Goal: Book appointment/travel/reservation

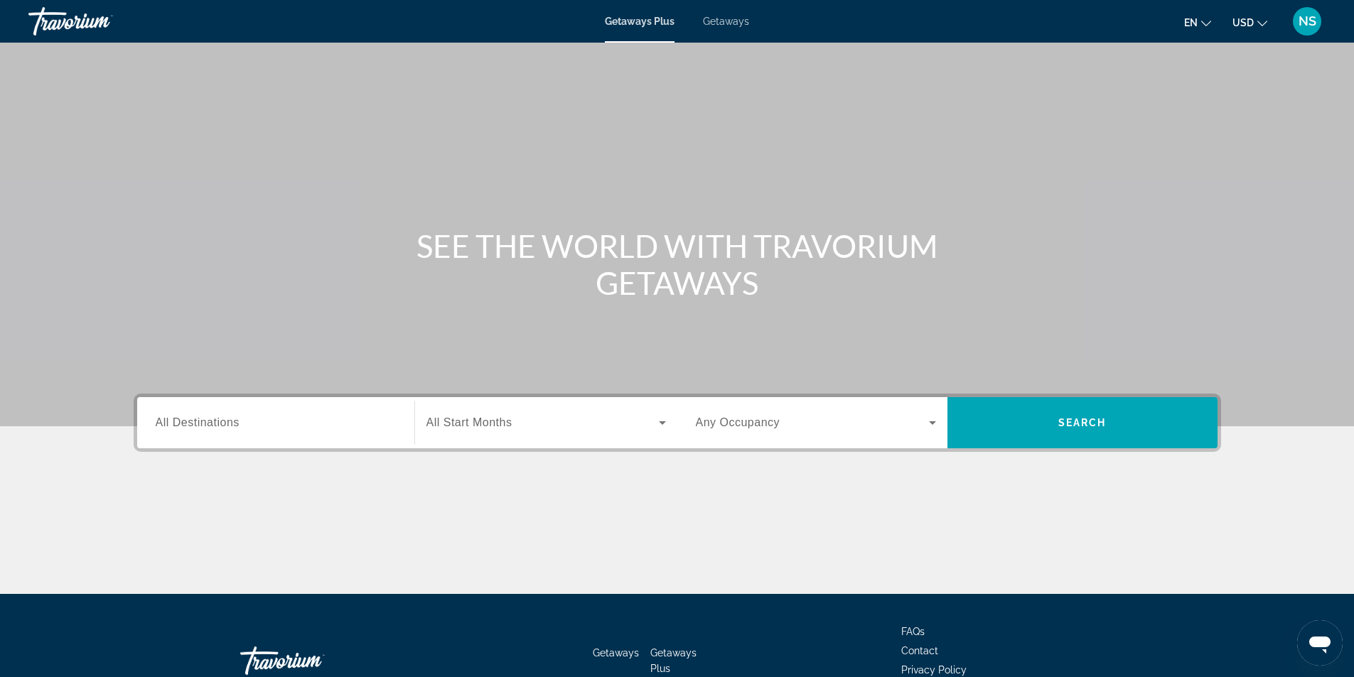
click at [731, 26] on span "Getaways" at bounding box center [726, 21] width 46 height 11
click at [217, 419] on span "All Destinations" at bounding box center [198, 423] width 84 height 12
click at [217, 419] on input "Destination All Destinations" at bounding box center [276, 423] width 240 height 17
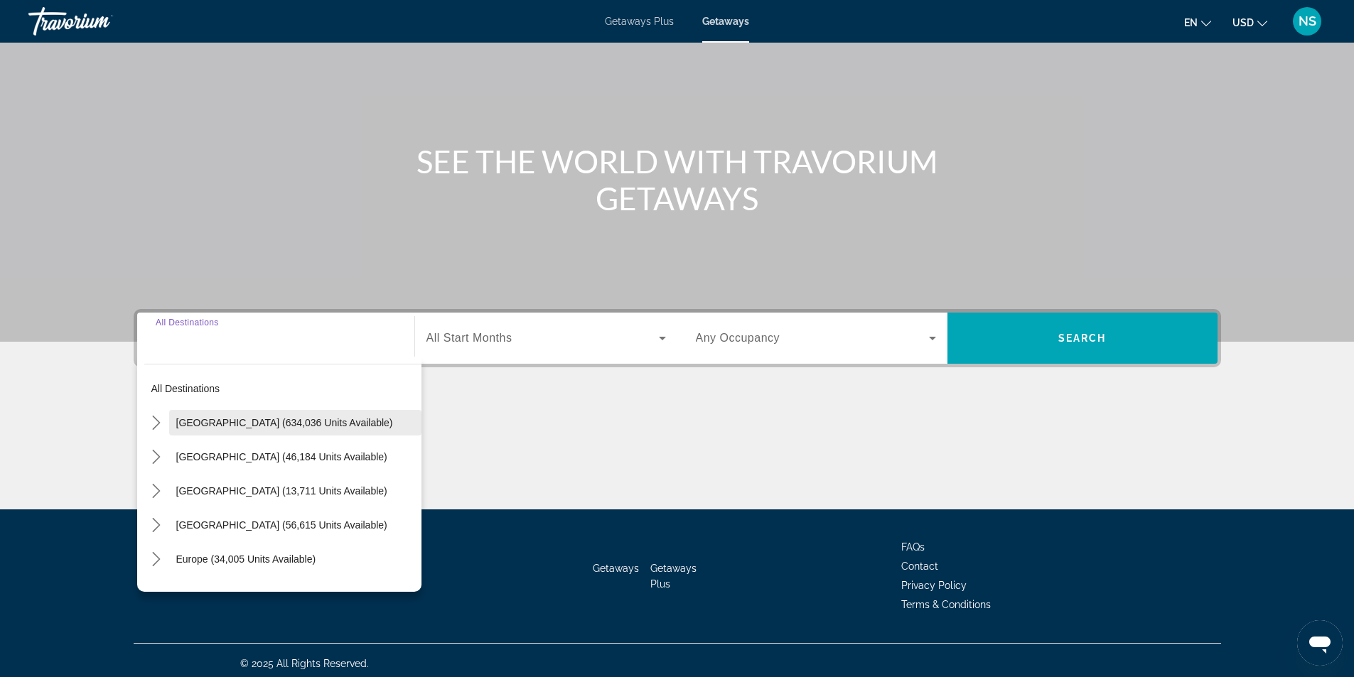
scroll to position [91, 0]
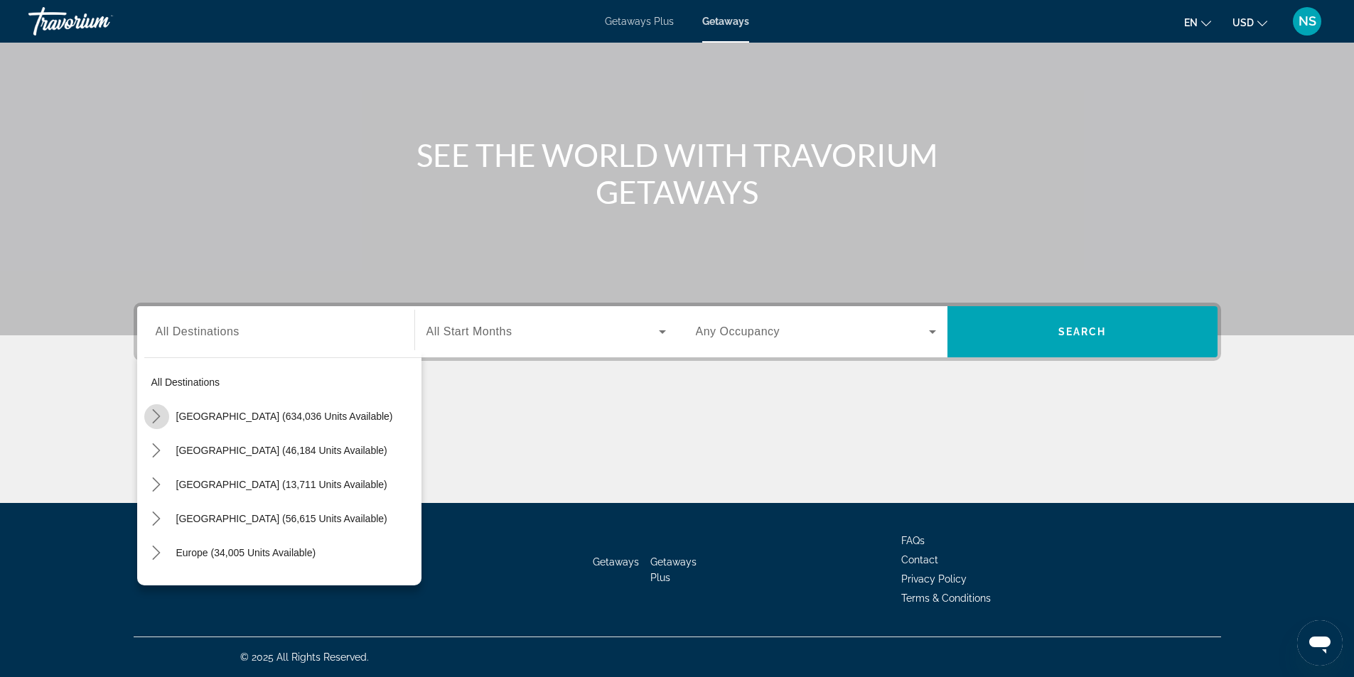
click at [156, 419] on icon "Toggle United States (634,036 units available) submenu" at bounding box center [156, 416] width 14 height 14
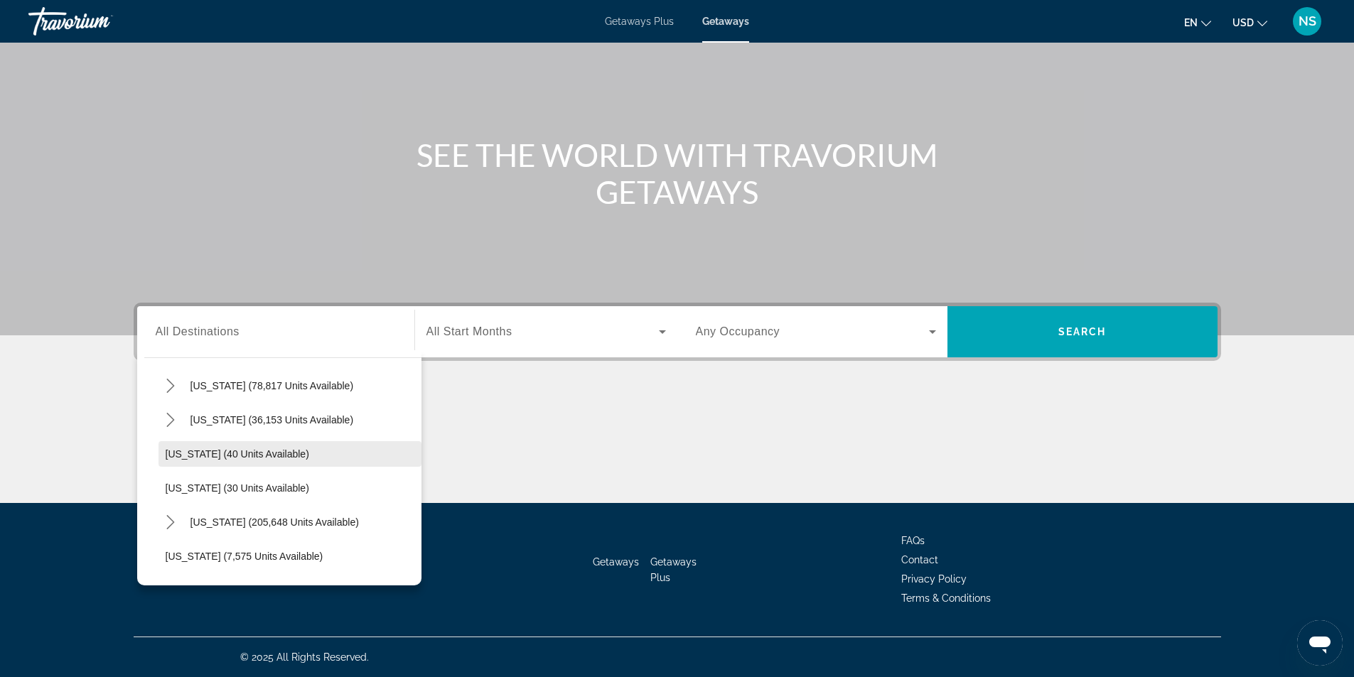
scroll to position [142, 0]
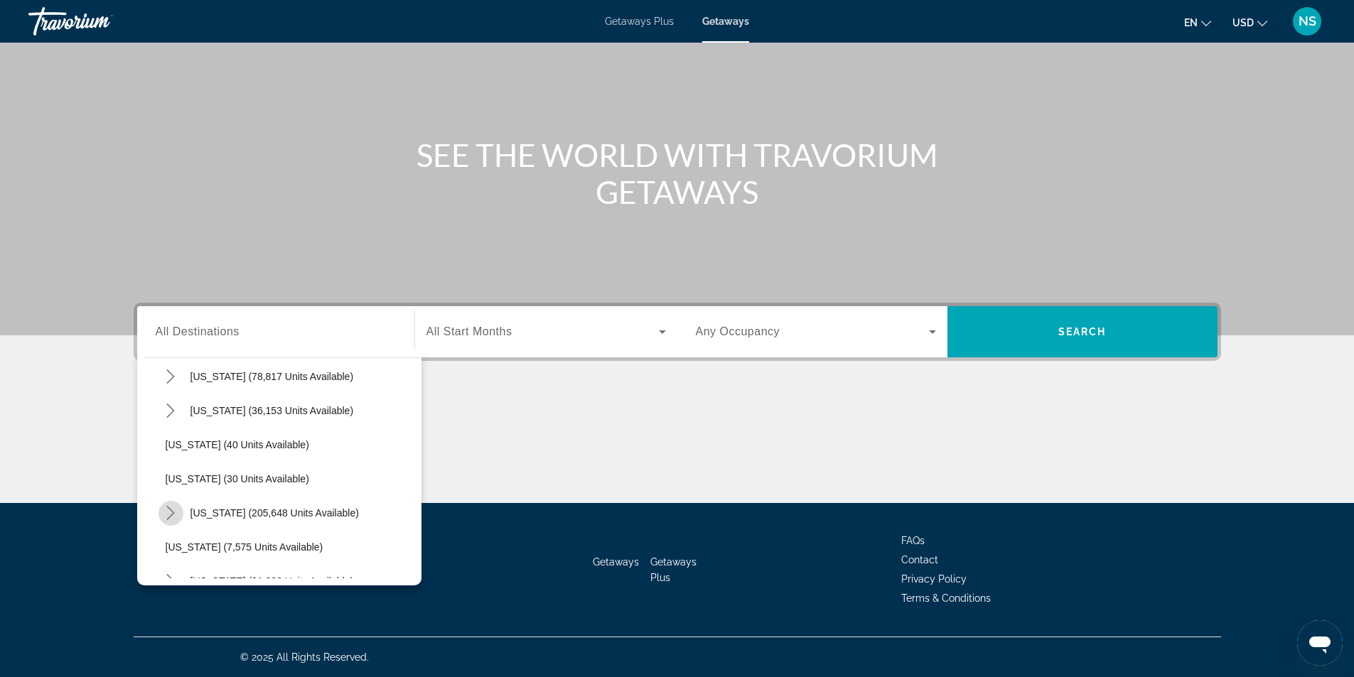
click at [172, 510] on icon "Toggle Florida (205,648 units available) submenu" at bounding box center [170, 513] width 14 height 14
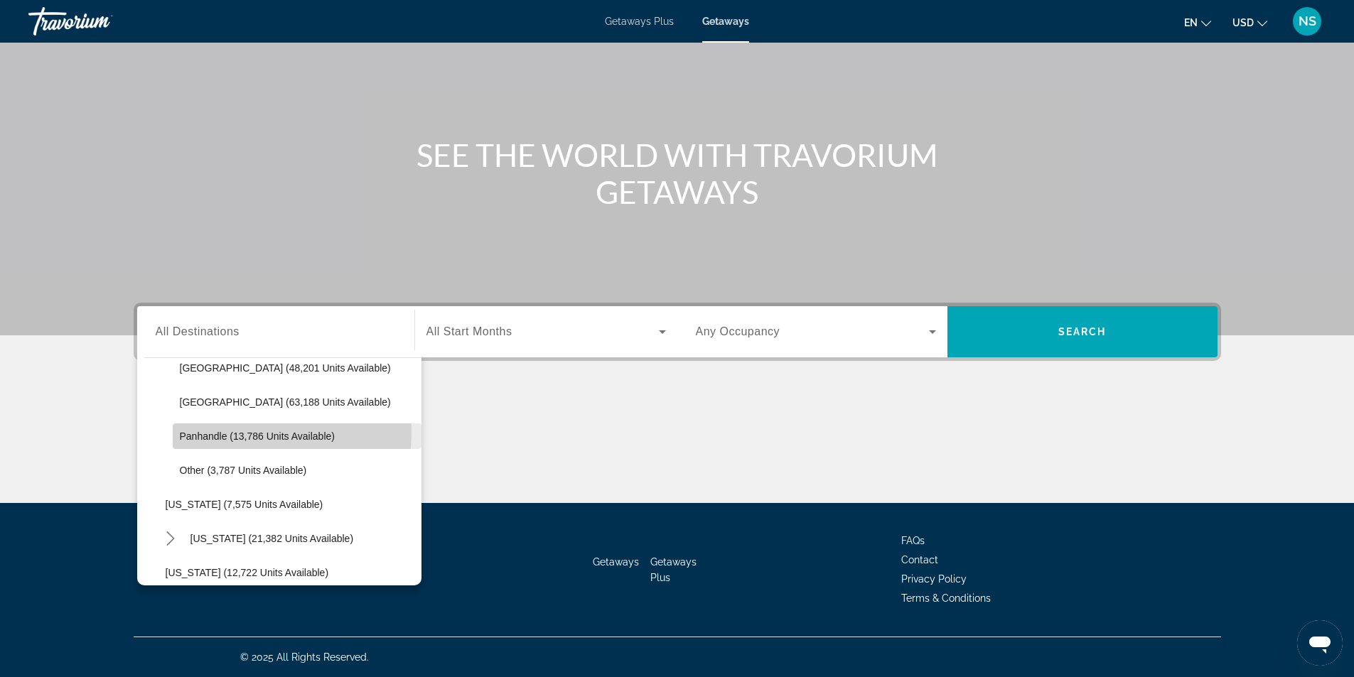
click at [244, 432] on span "Panhandle (13,786 units available)" at bounding box center [257, 436] width 155 height 11
type input "**********"
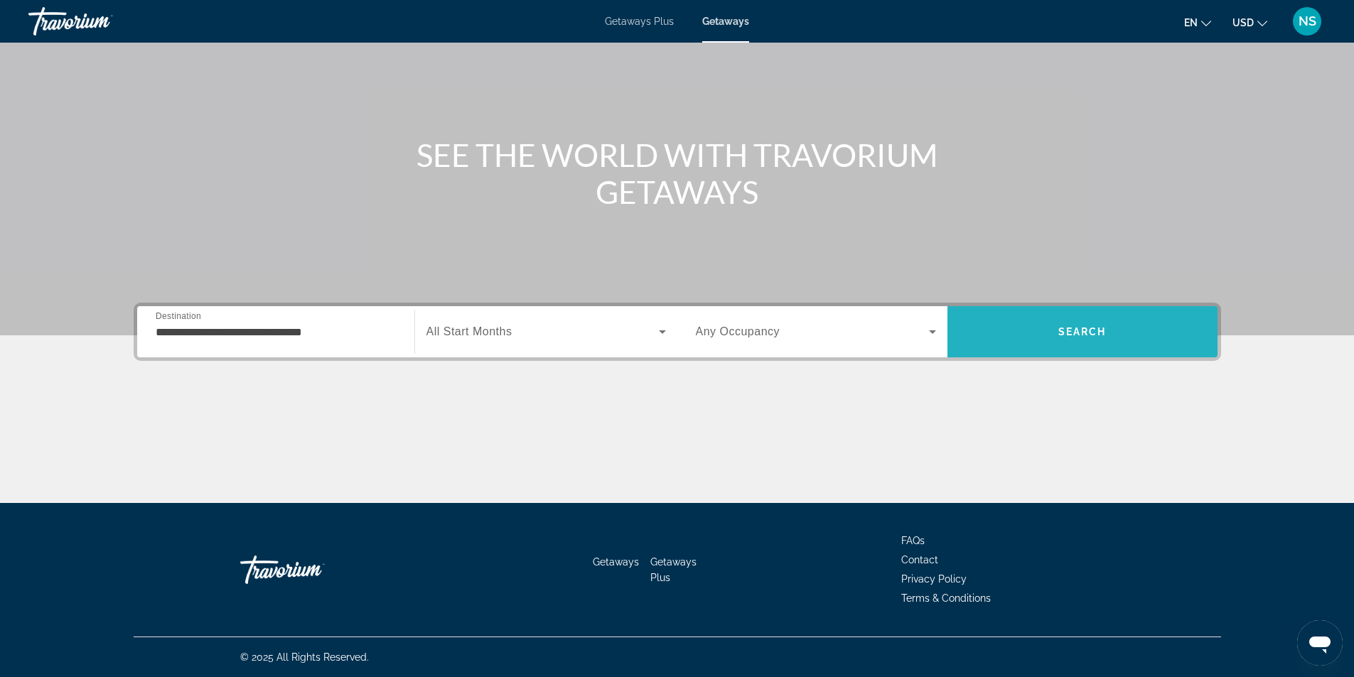
click at [1056, 336] on span "Search" at bounding box center [1083, 332] width 270 height 34
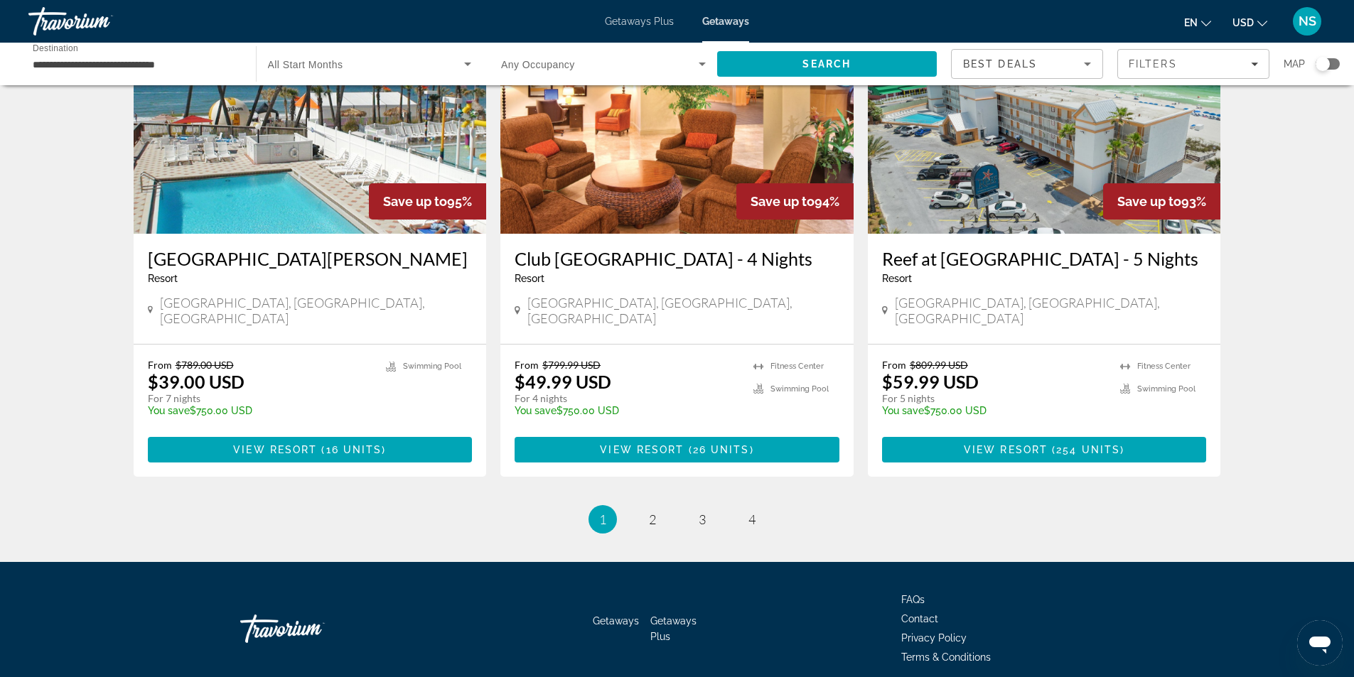
scroll to position [1706, 0]
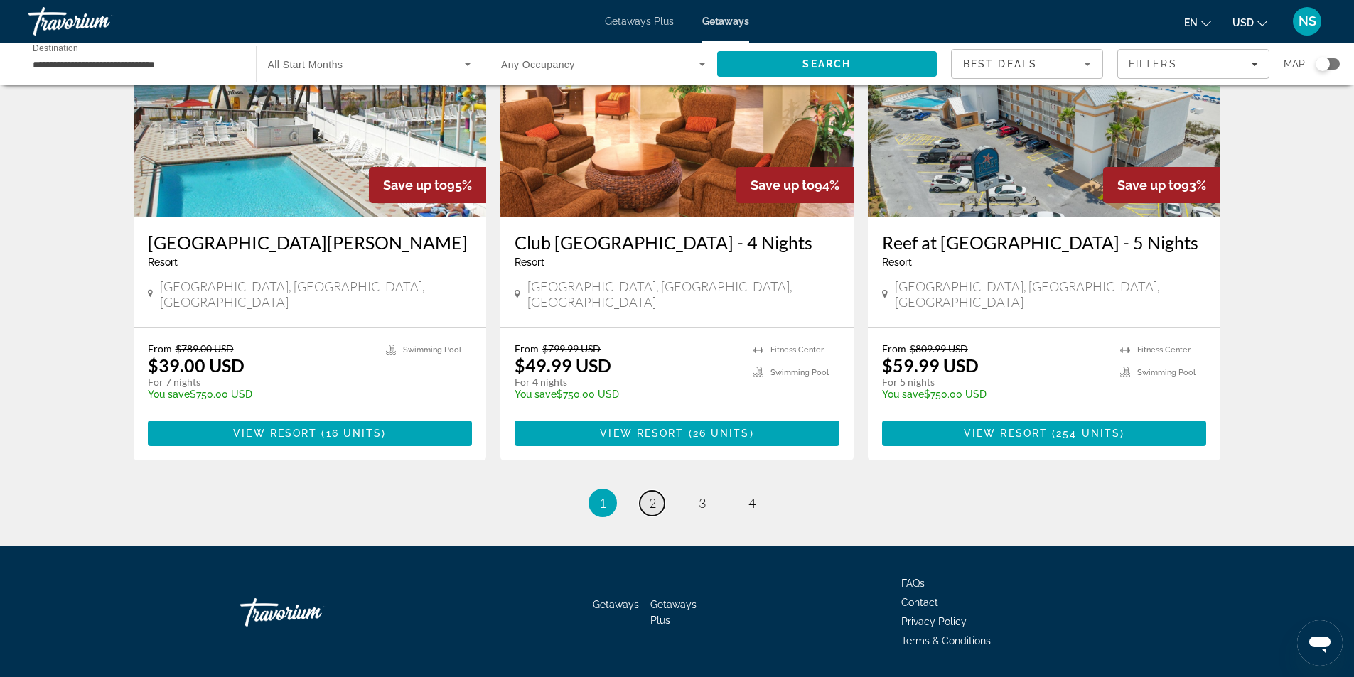
click at [652, 495] on span "2" at bounding box center [652, 503] width 7 height 16
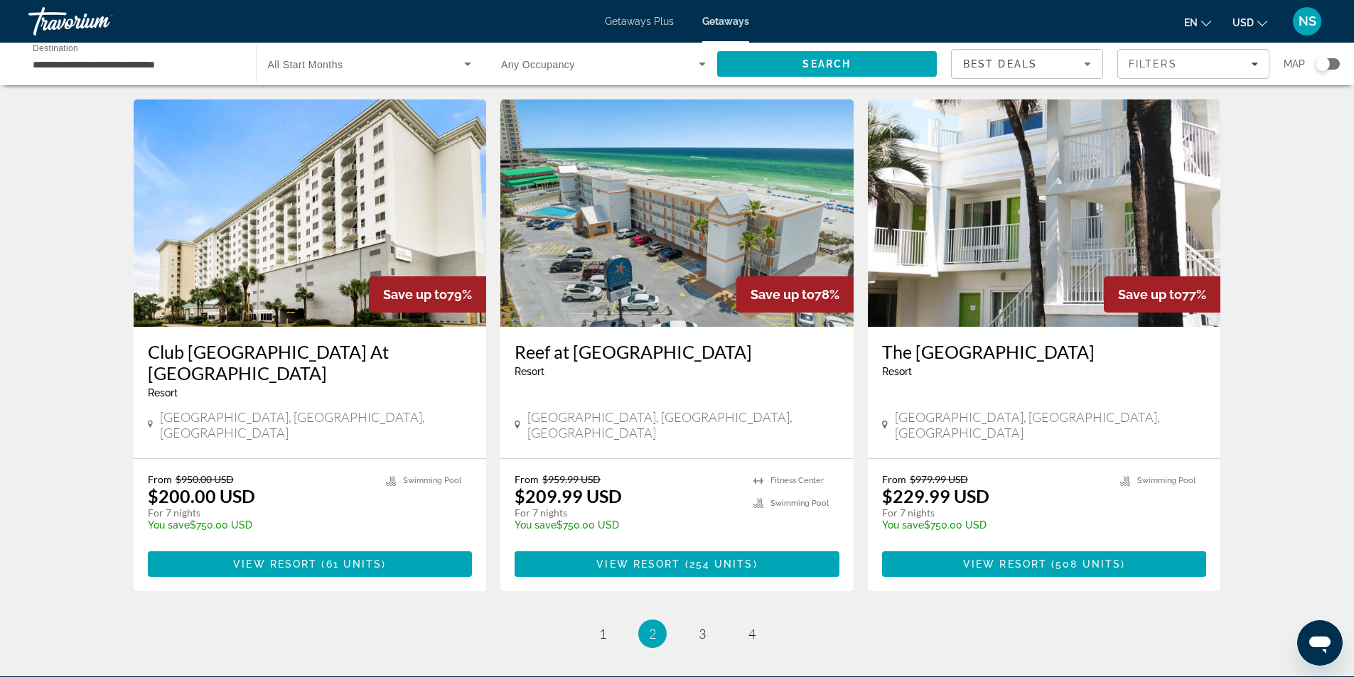
scroll to position [1635, 0]
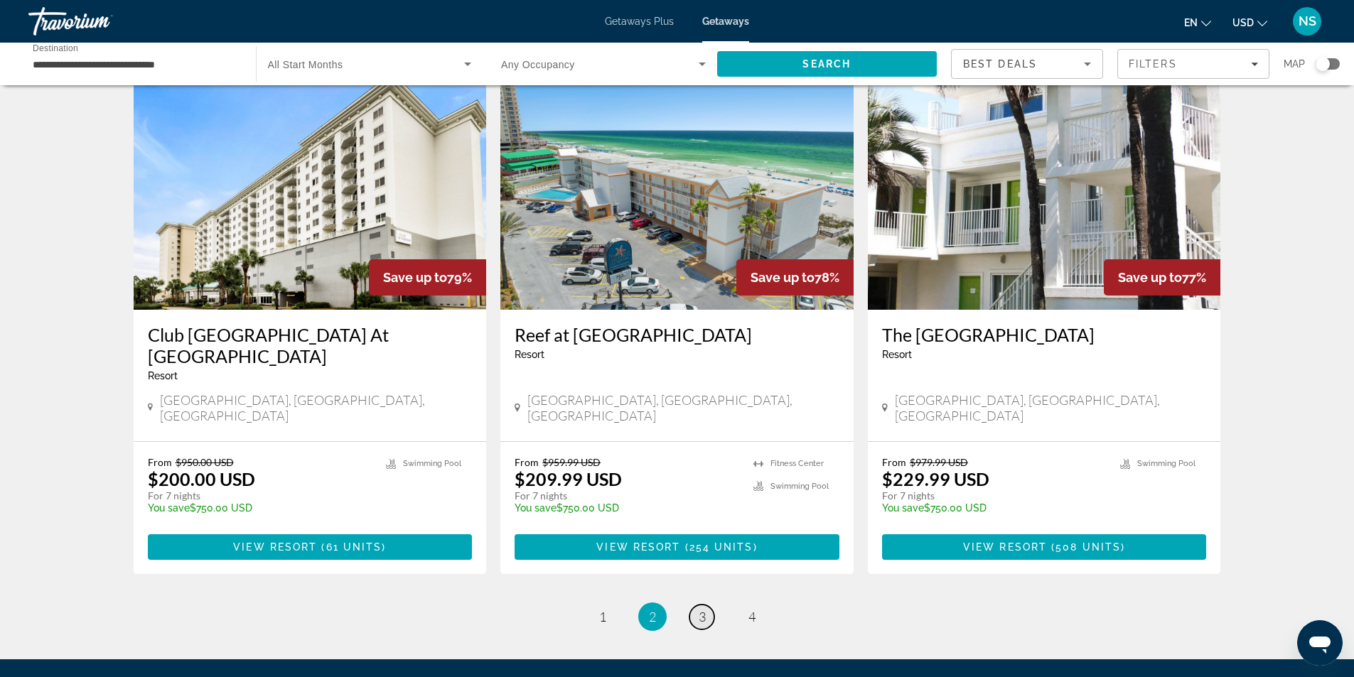
click at [702, 609] on span "3" at bounding box center [702, 617] width 7 height 16
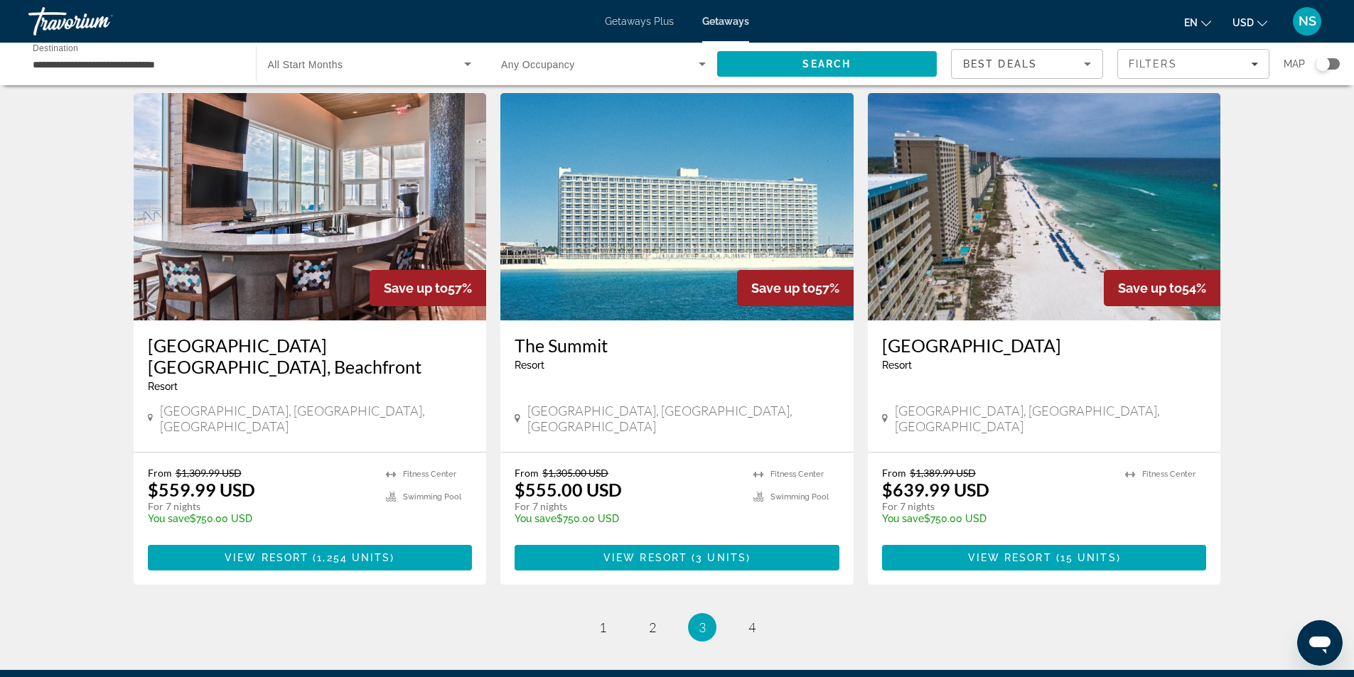
scroll to position [1635, 0]
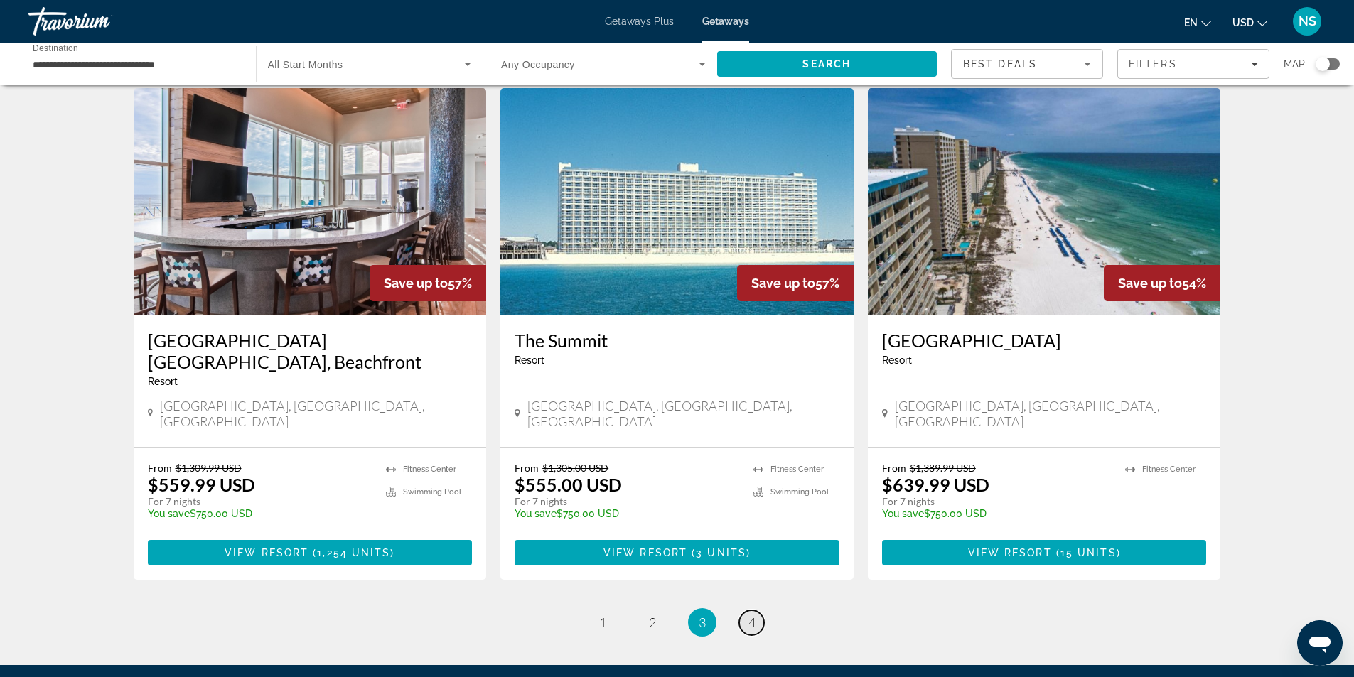
click at [751, 615] on span "4" at bounding box center [752, 623] width 7 height 16
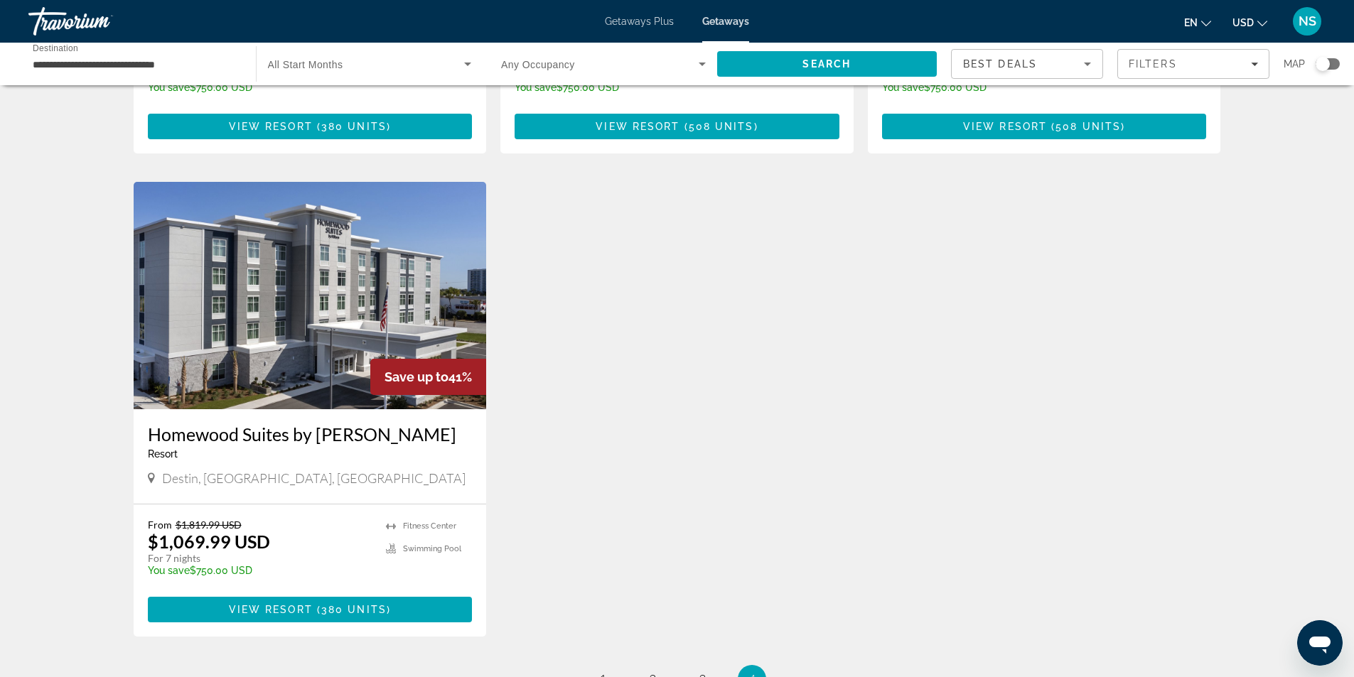
scroll to position [498, 0]
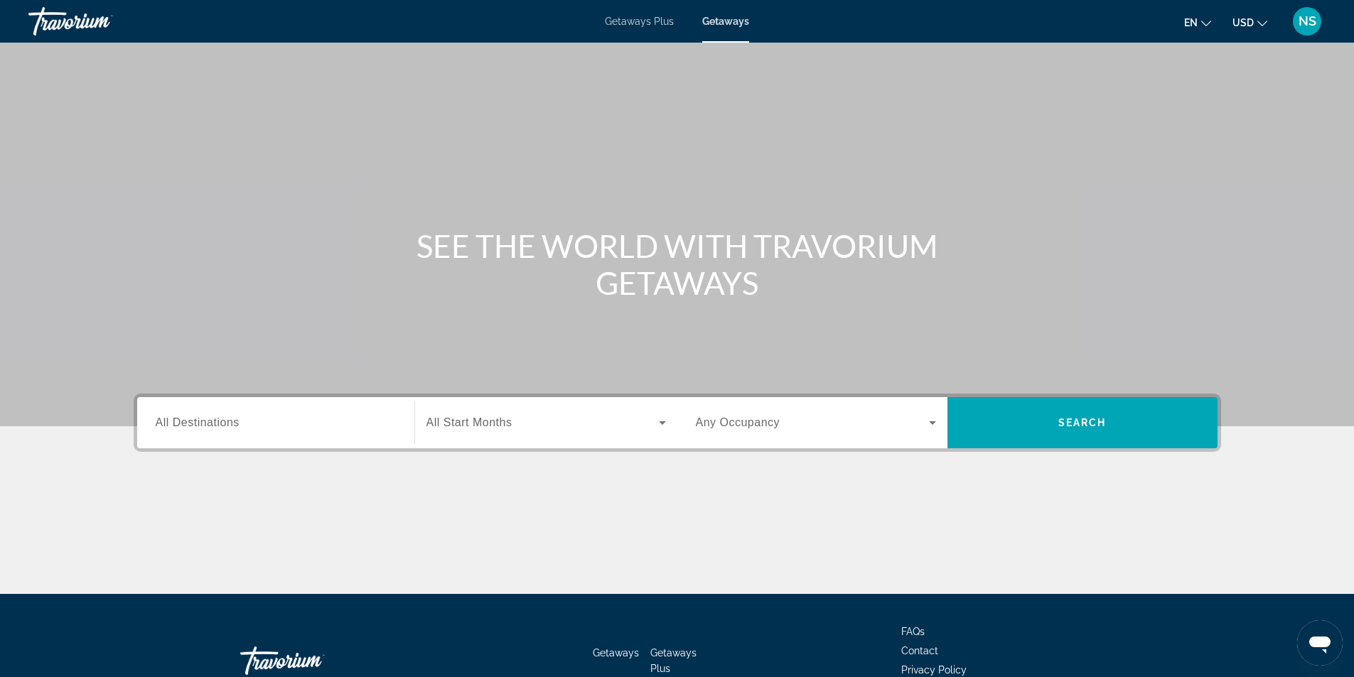
click at [189, 419] on span "All Destinations" at bounding box center [198, 423] width 84 height 12
click at [189, 419] on input "Destination All Destinations" at bounding box center [276, 423] width 240 height 17
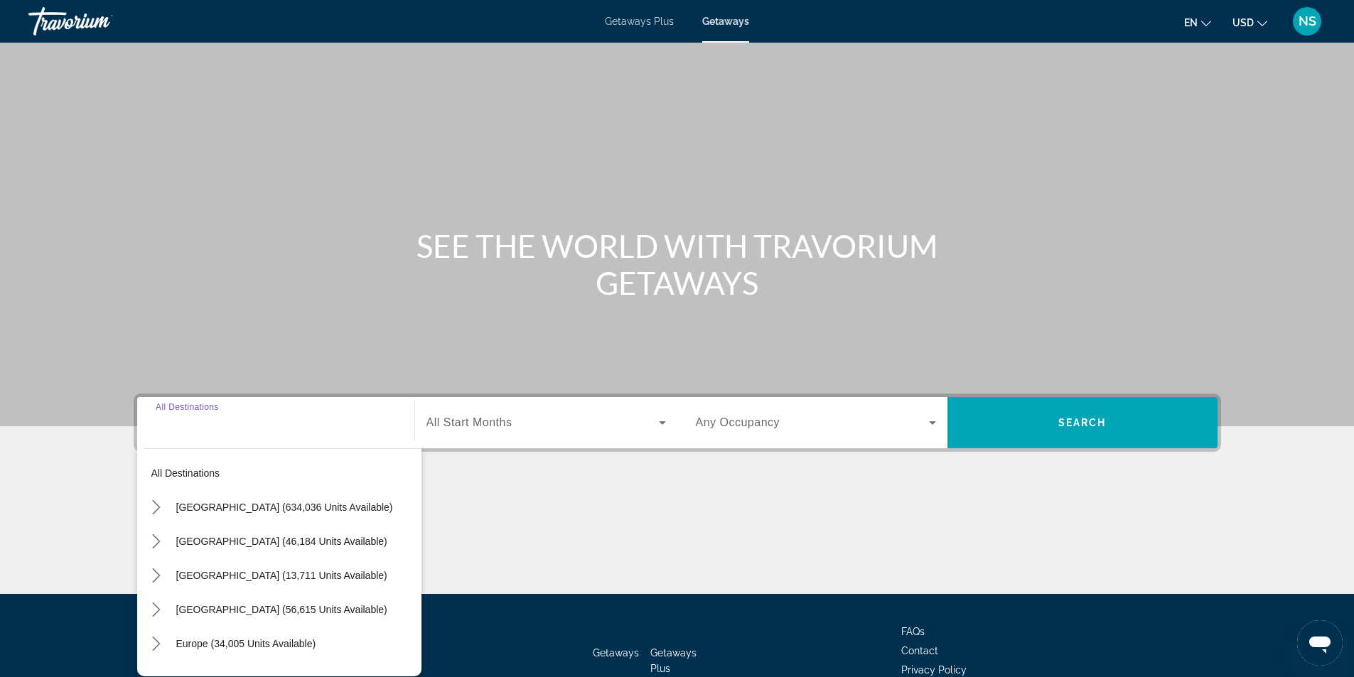
scroll to position [91, 0]
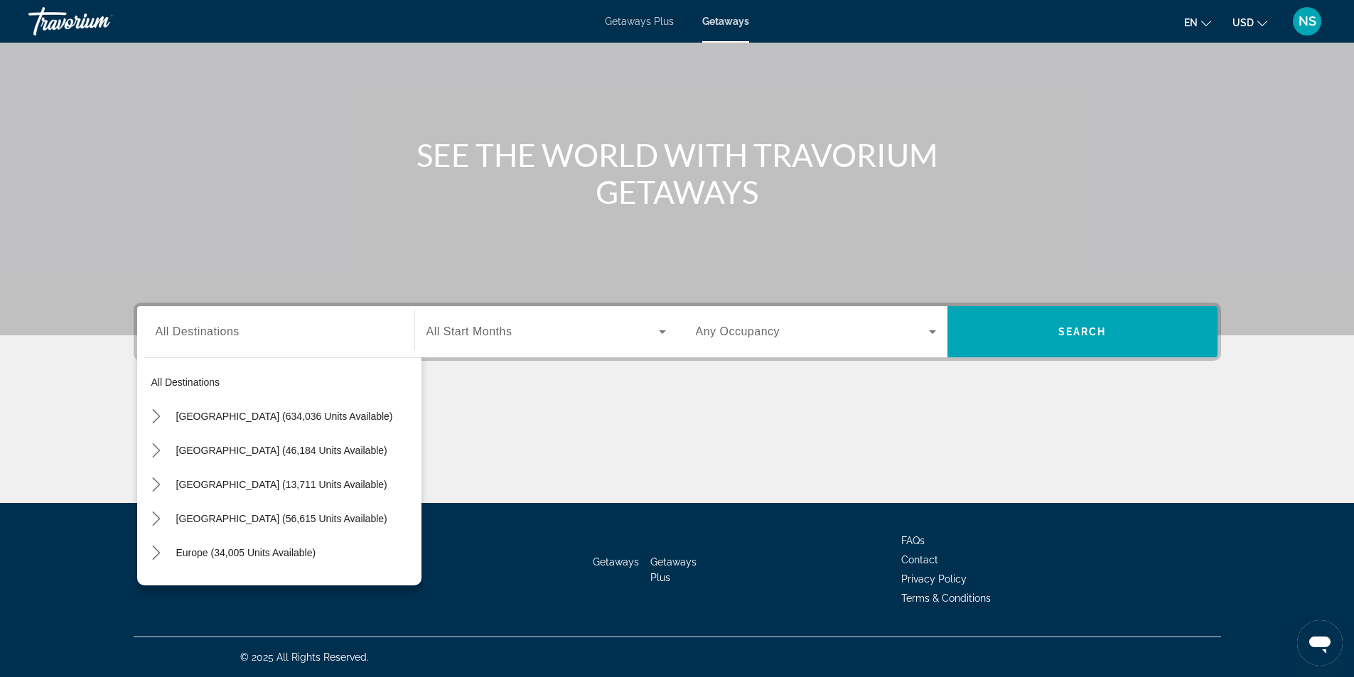
click at [632, 21] on span "Getaways Plus" at bounding box center [639, 21] width 69 height 11
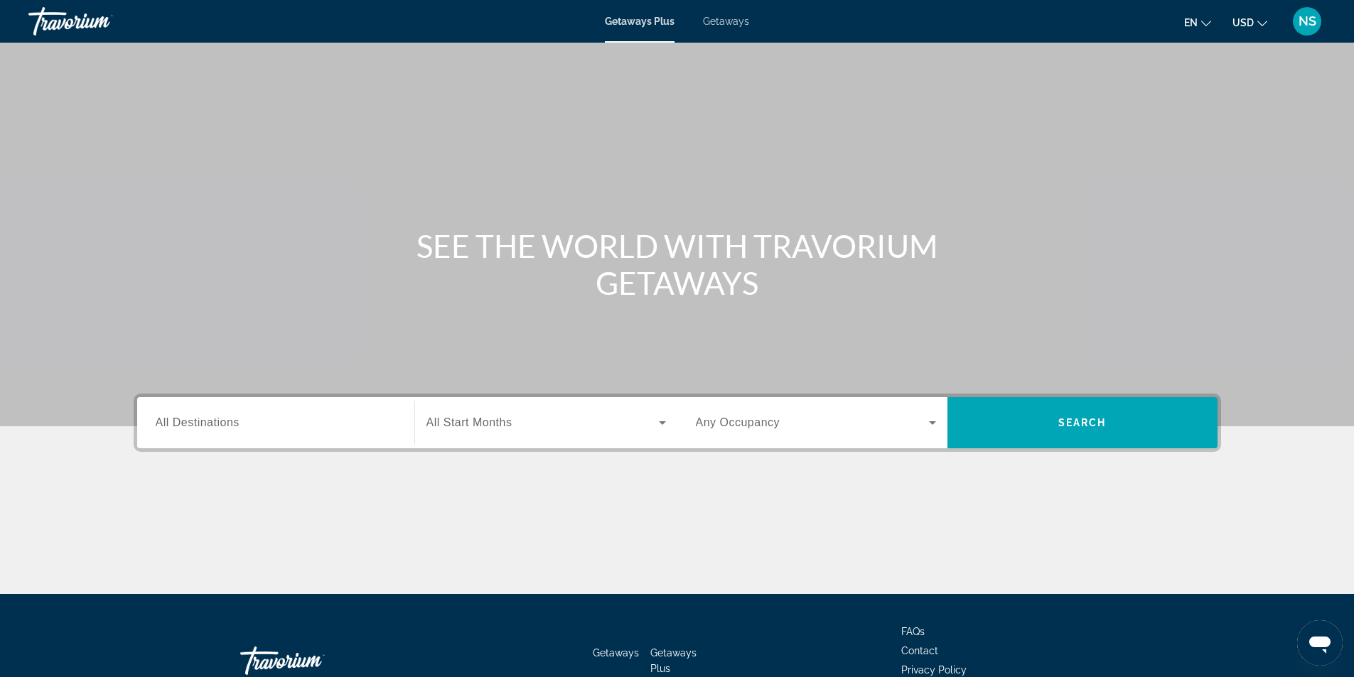
click at [174, 424] on span "All Destinations" at bounding box center [198, 423] width 84 height 12
click at [174, 424] on input "Destination All Destinations" at bounding box center [276, 423] width 240 height 17
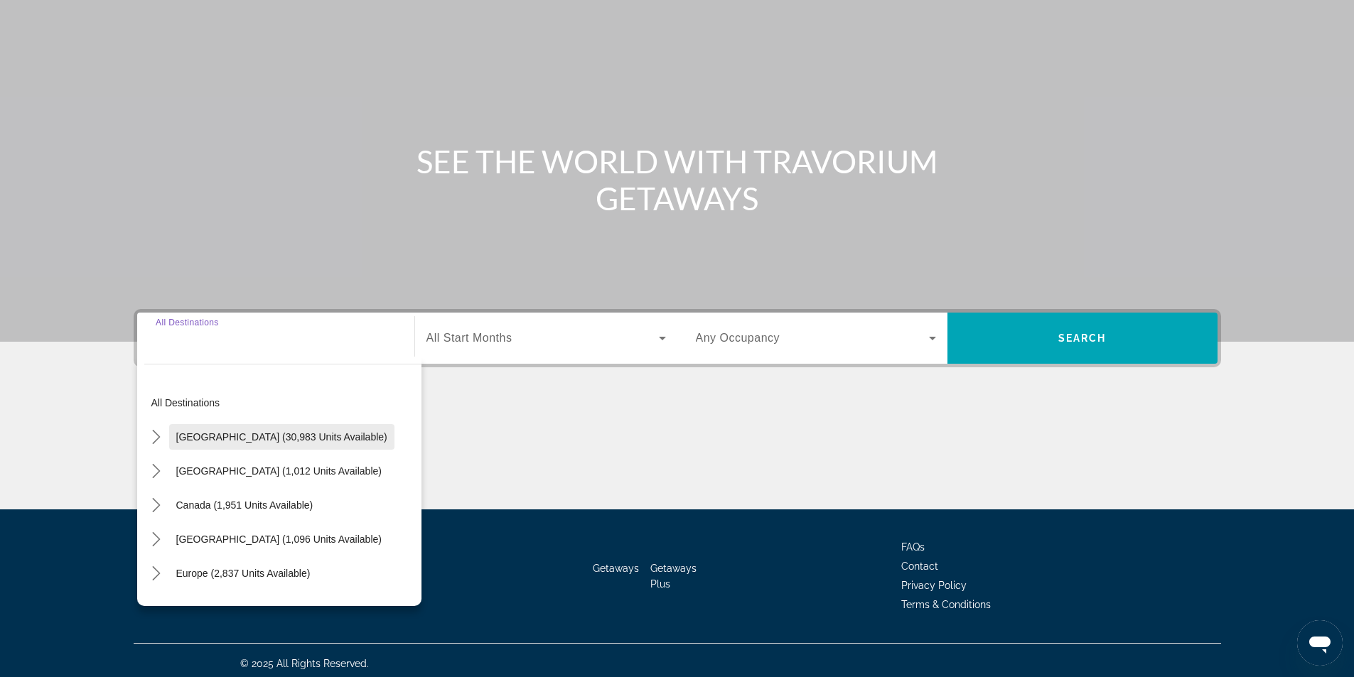
scroll to position [91, 0]
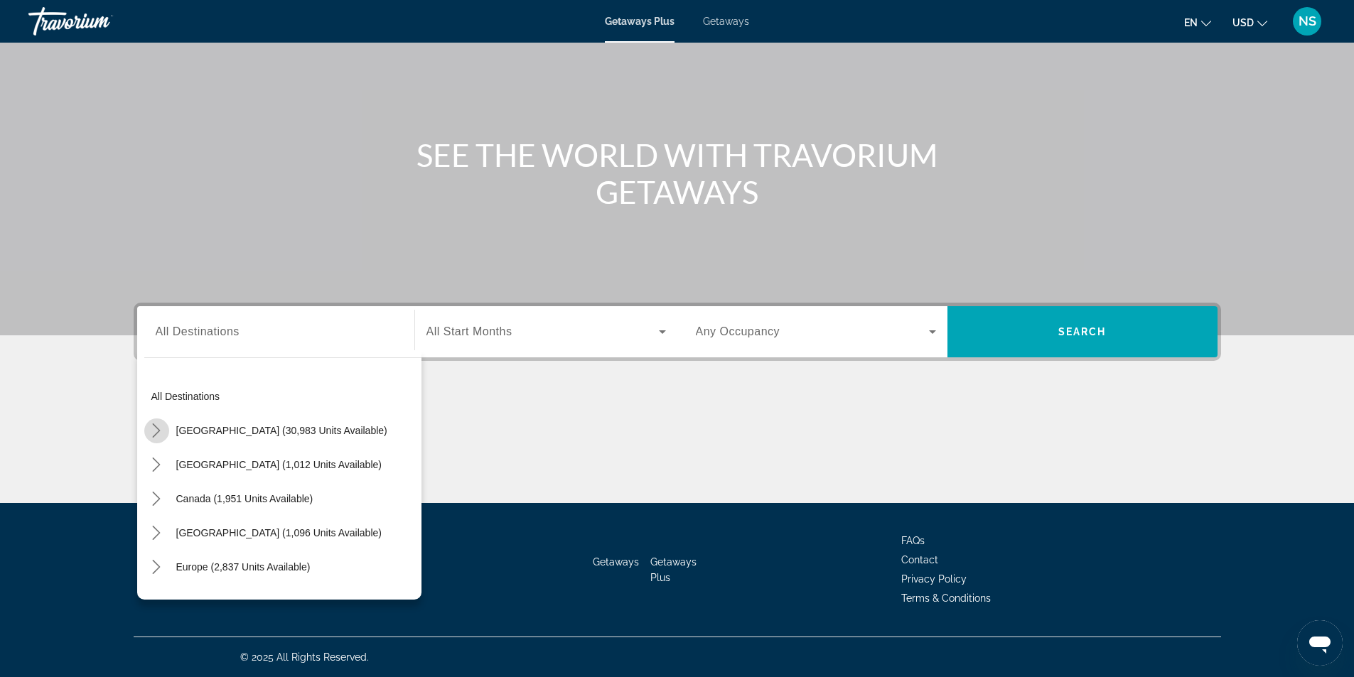
click at [157, 428] on icon "Toggle United States (30,983 units available) submenu" at bounding box center [157, 431] width 8 height 14
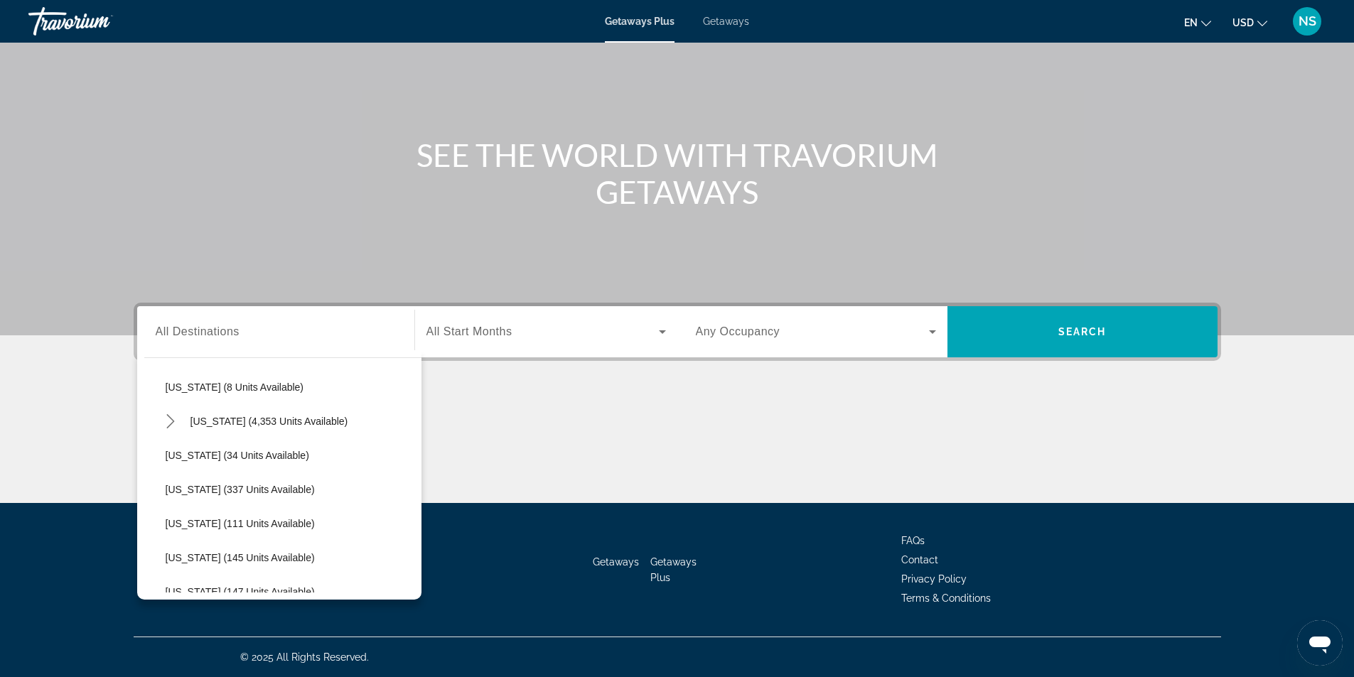
scroll to position [213, 0]
click at [731, 21] on span "Getaways" at bounding box center [726, 21] width 46 height 11
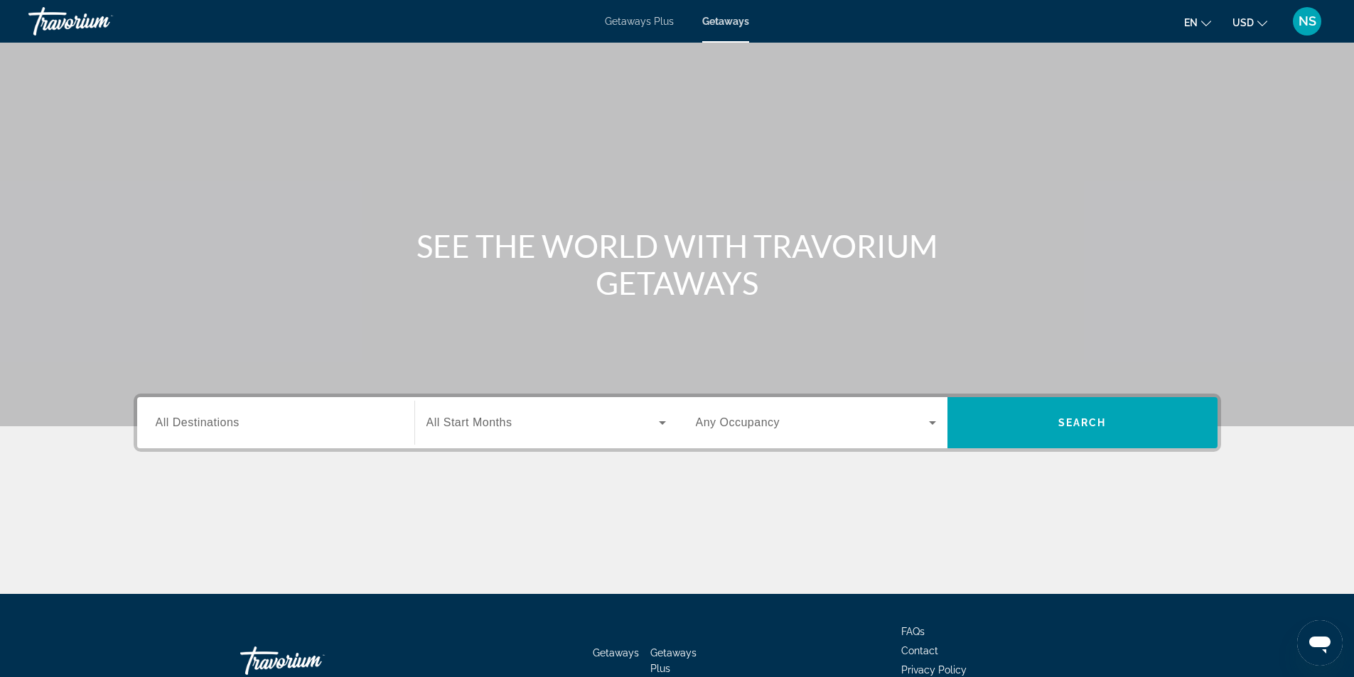
click at [218, 424] on span "All Destinations" at bounding box center [198, 423] width 84 height 12
click at [218, 424] on input "Destination All Destinations" at bounding box center [276, 423] width 240 height 17
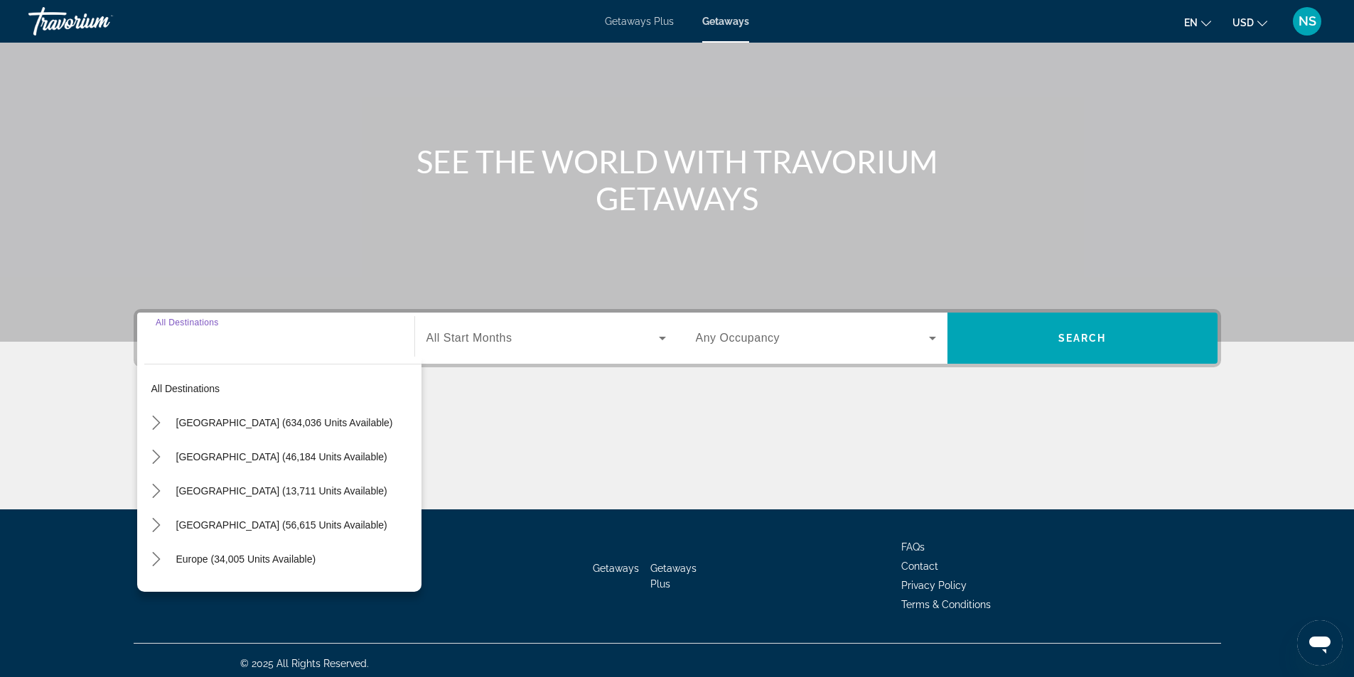
scroll to position [91, 0]
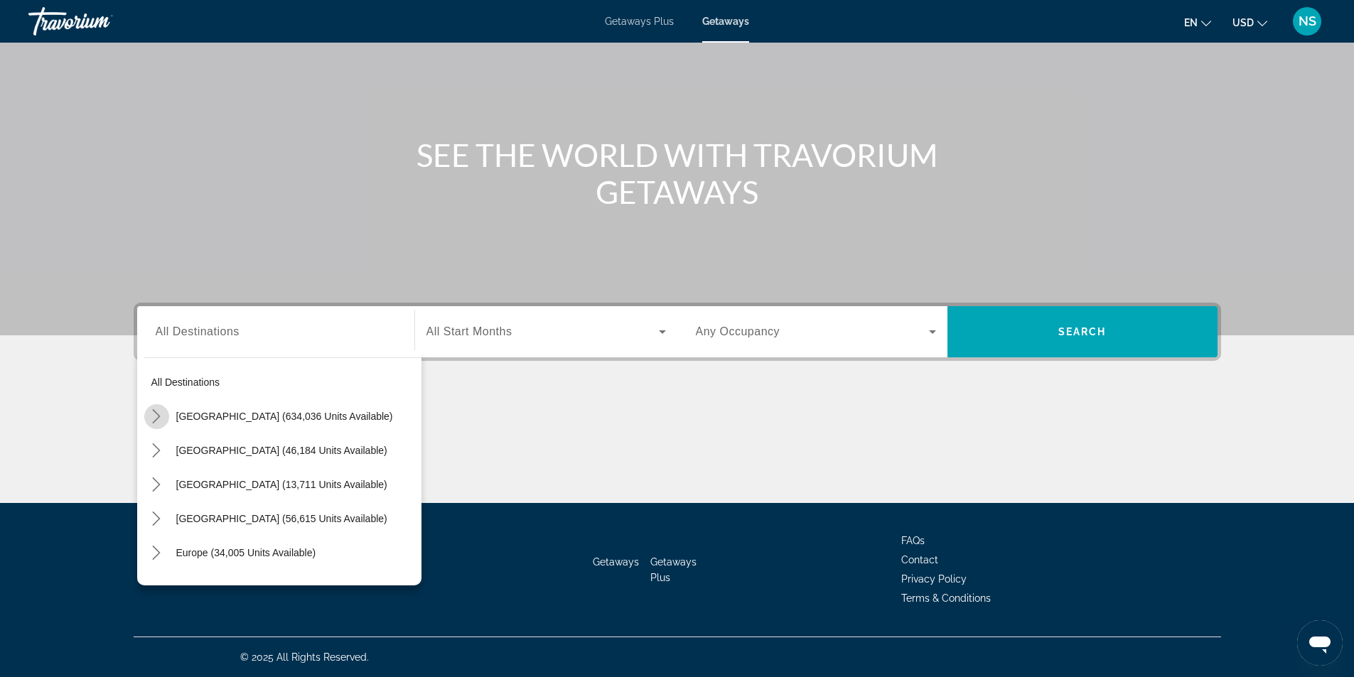
click at [151, 414] on icon "Toggle United States (634,036 units available) submenu" at bounding box center [156, 416] width 14 height 14
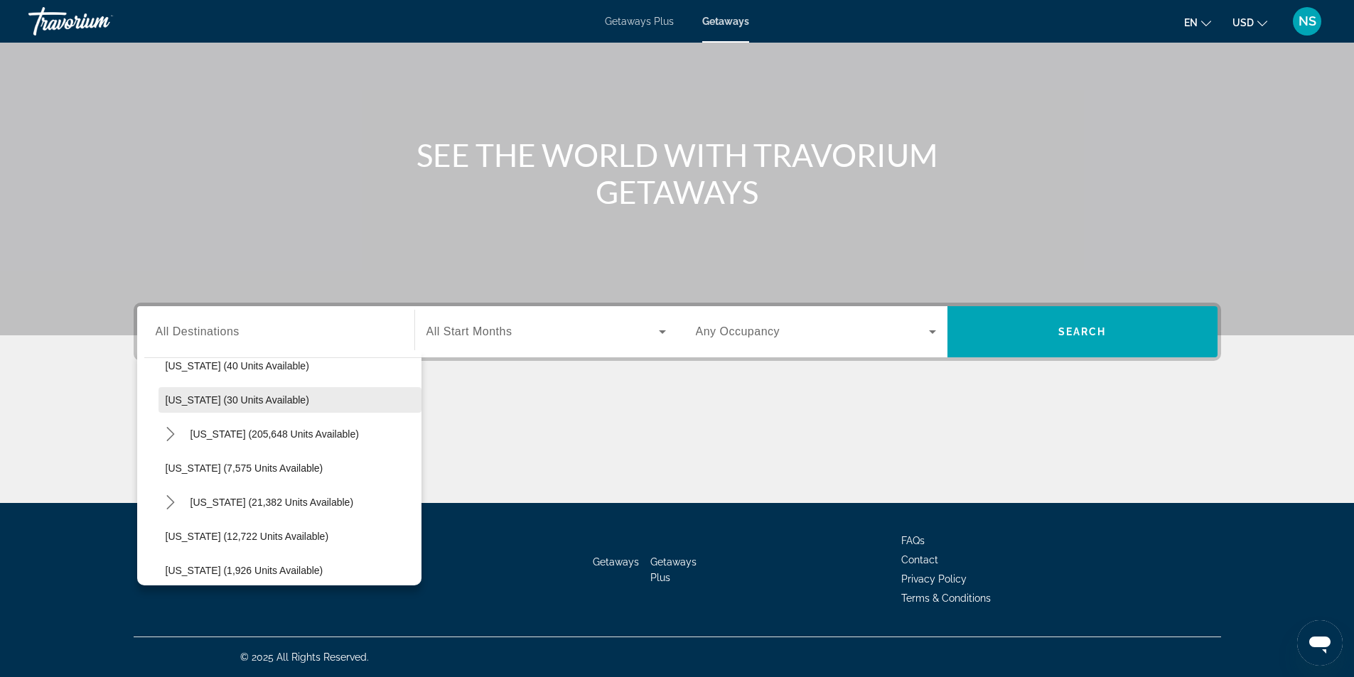
scroll to position [254, 0]
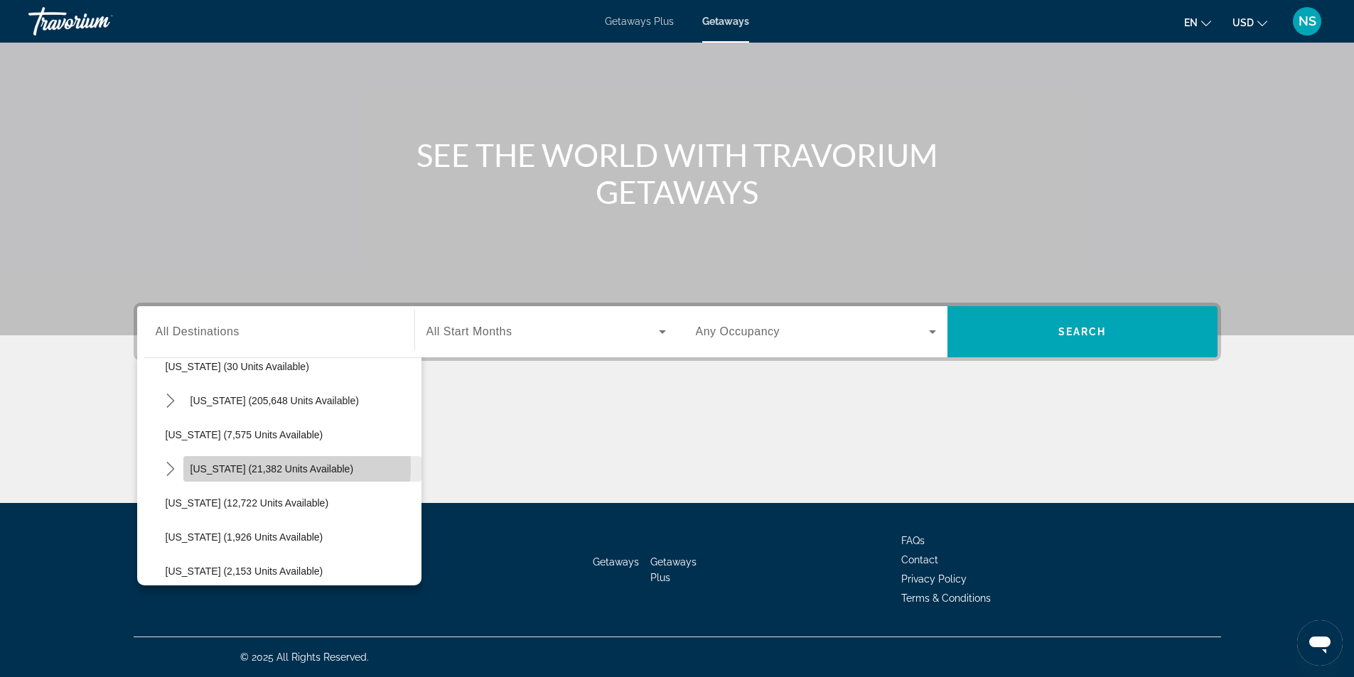
click at [215, 466] on span "[US_STATE] (21,382 units available)" at bounding box center [272, 468] width 163 height 11
type input "**********"
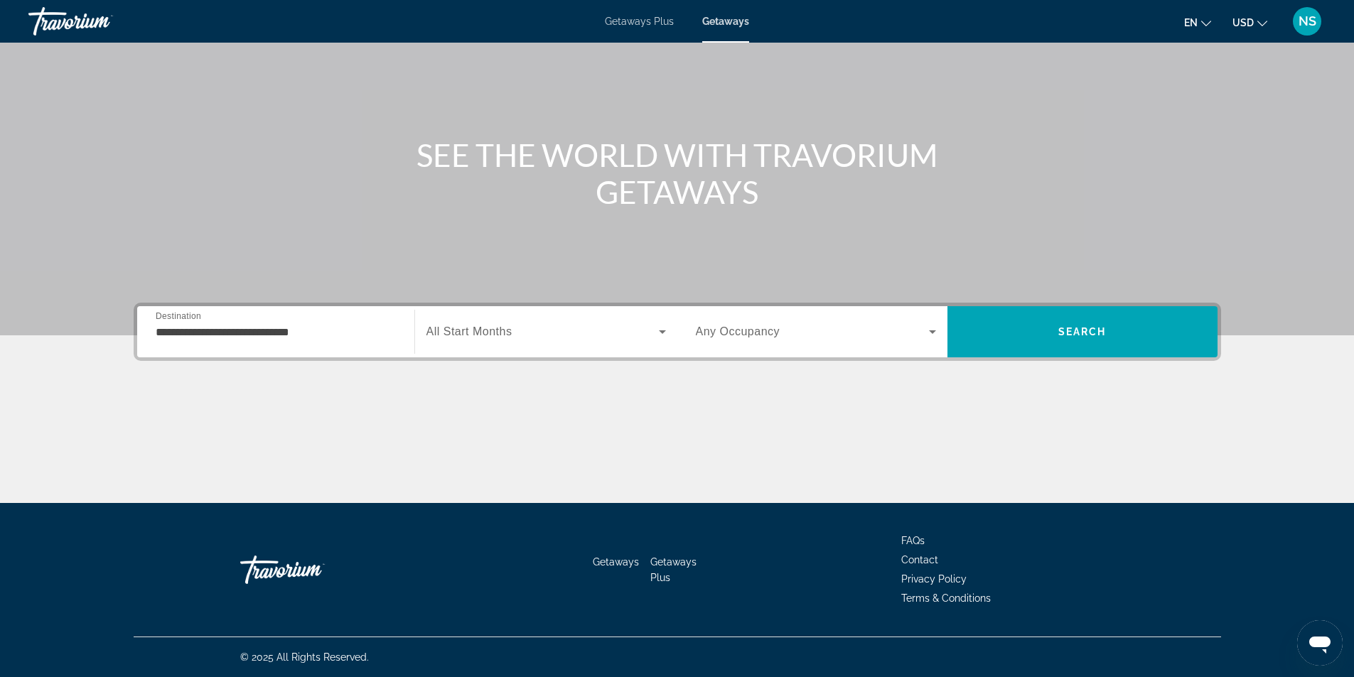
click at [761, 332] on span "Any Occupancy" at bounding box center [738, 332] width 85 height 12
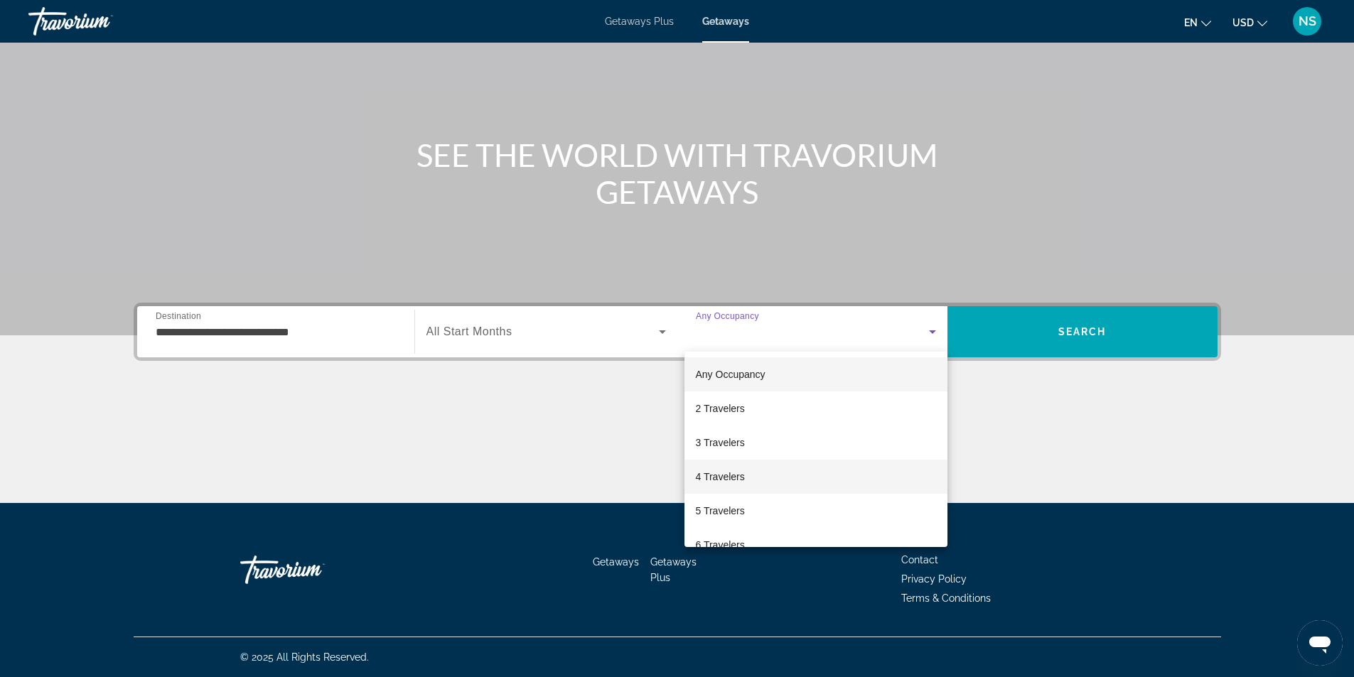
click at [744, 478] on span "4 Travelers" at bounding box center [720, 476] width 49 height 17
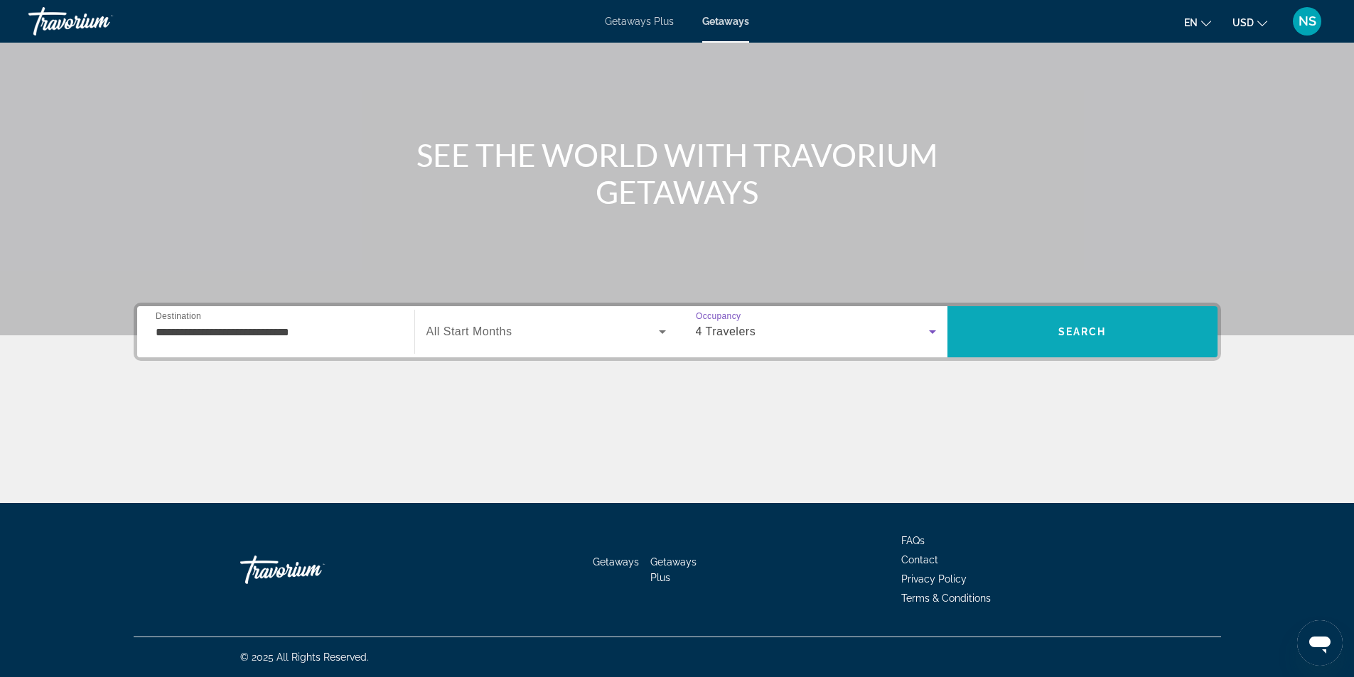
click at [1137, 326] on span "Search" at bounding box center [1083, 332] width 270 height 34
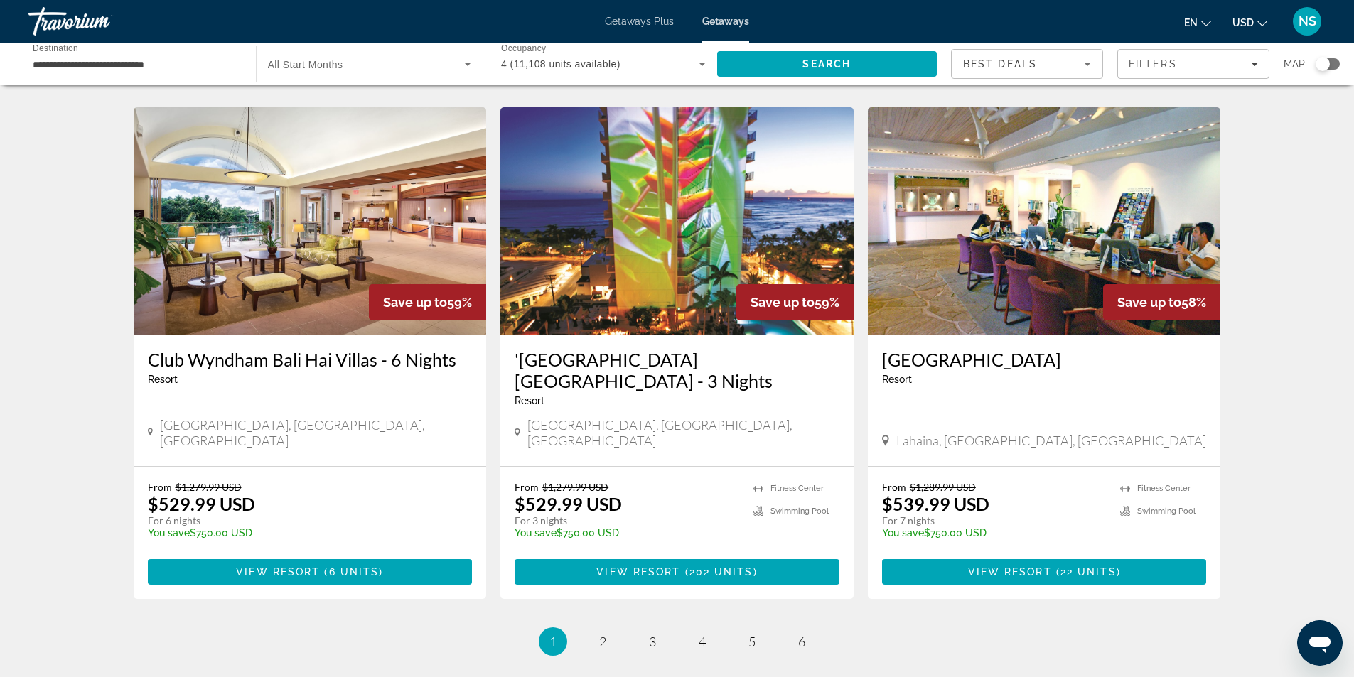
scroll to position [1686, 0]
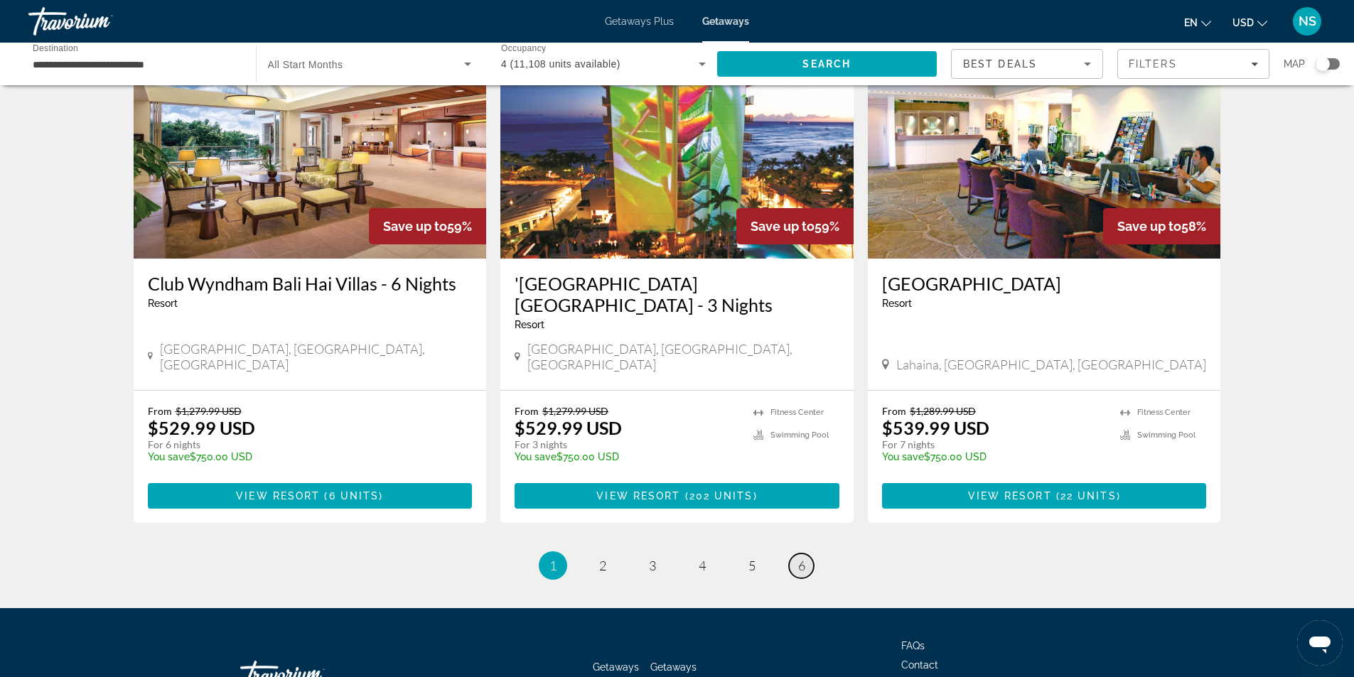
click at [799, 558] on span "6" at bounding box center [801, 566] width 7 height 16
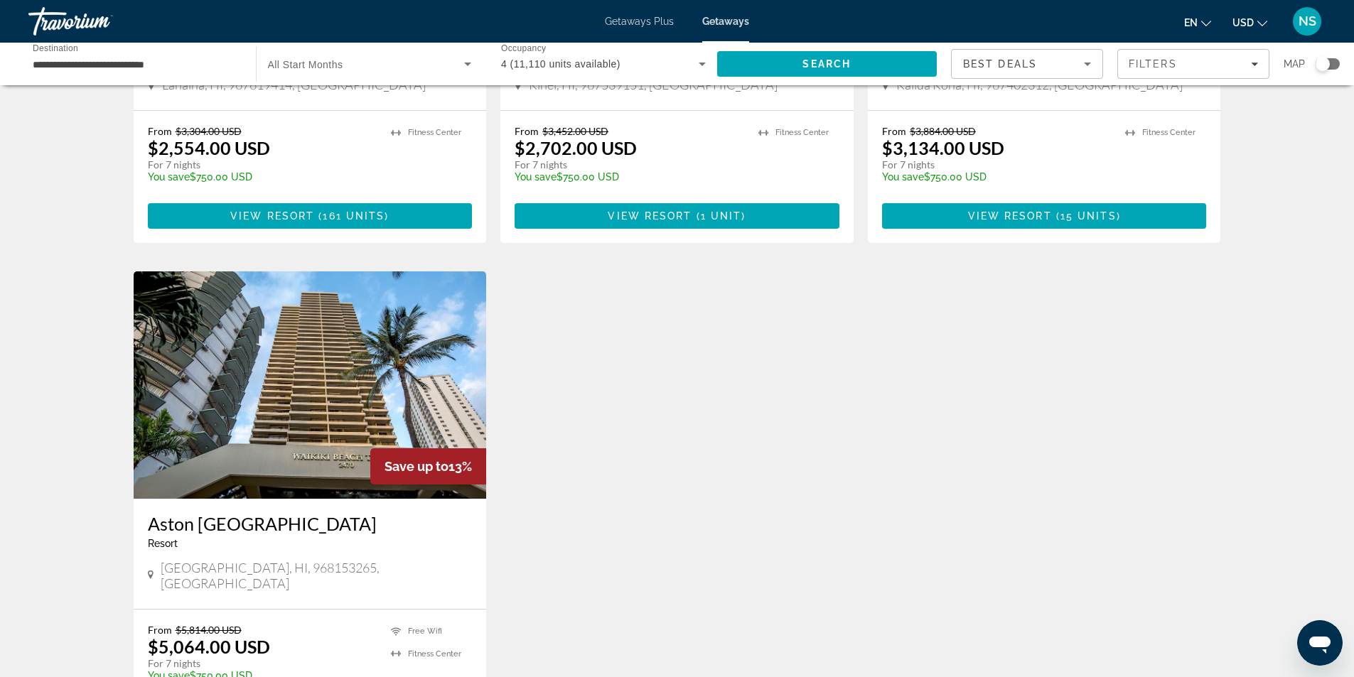
scroll to position [1622, 0]
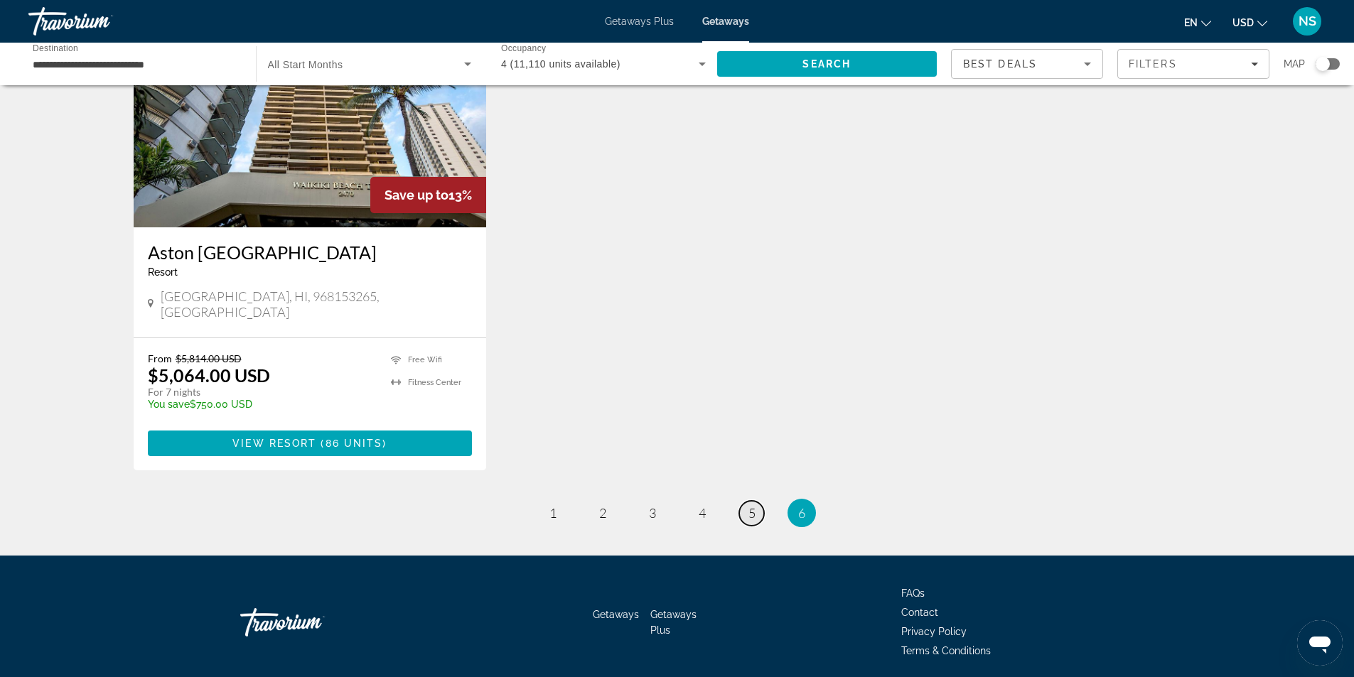
click at [745, 501] on link "page 5" at bounding box center [751, 513] width 25 height 25
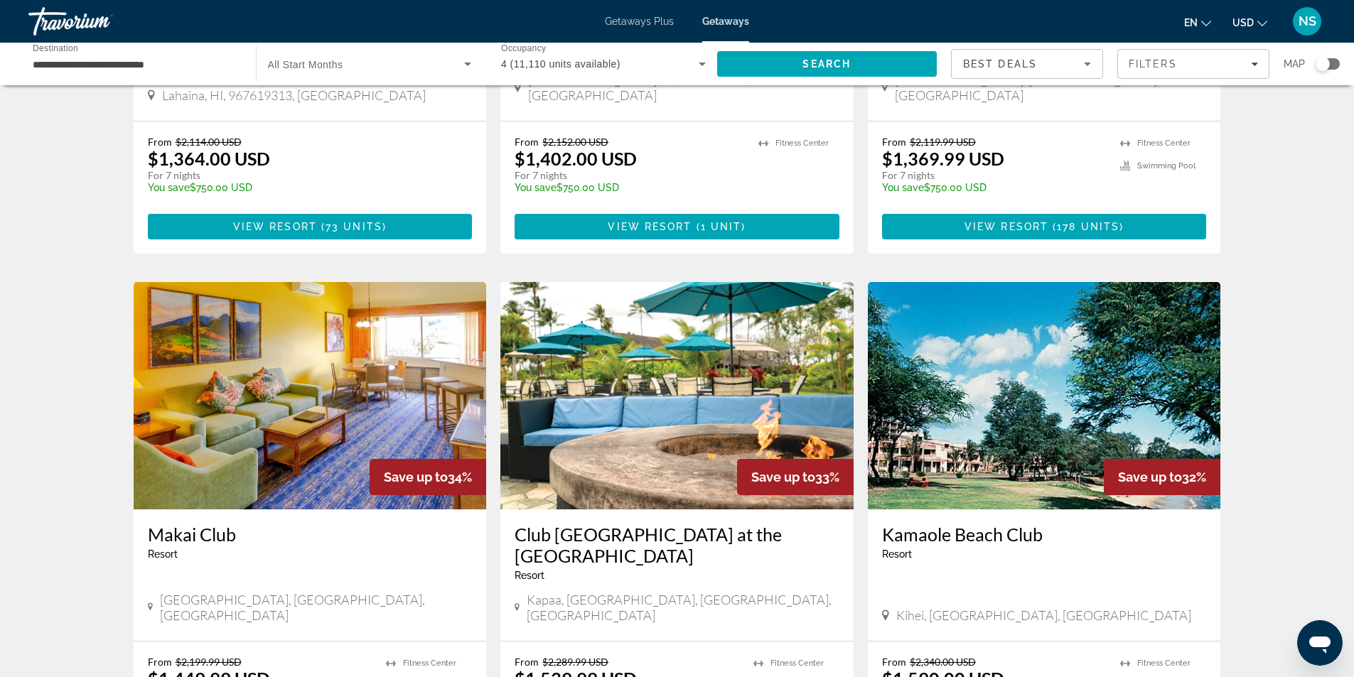
scroll to position [1707, 0]
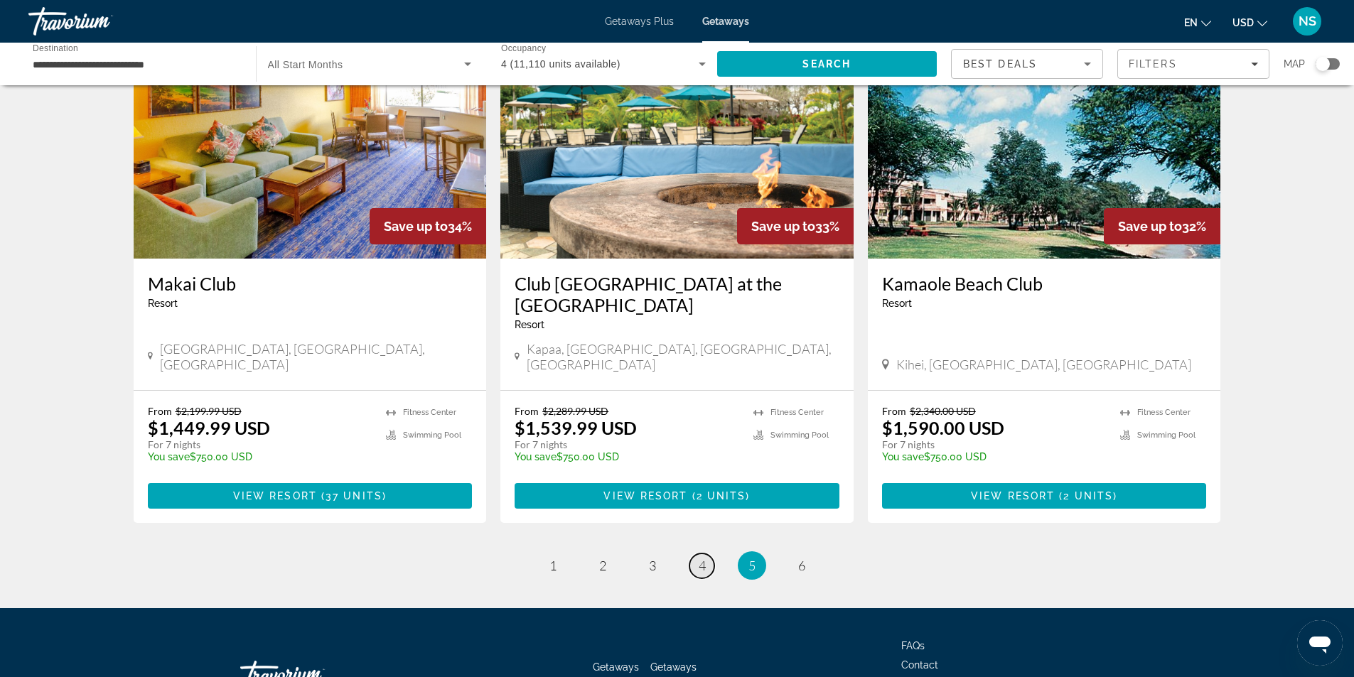
click at [699, 558] on span "4" at bounding box center [702, 566] width 7 height 16
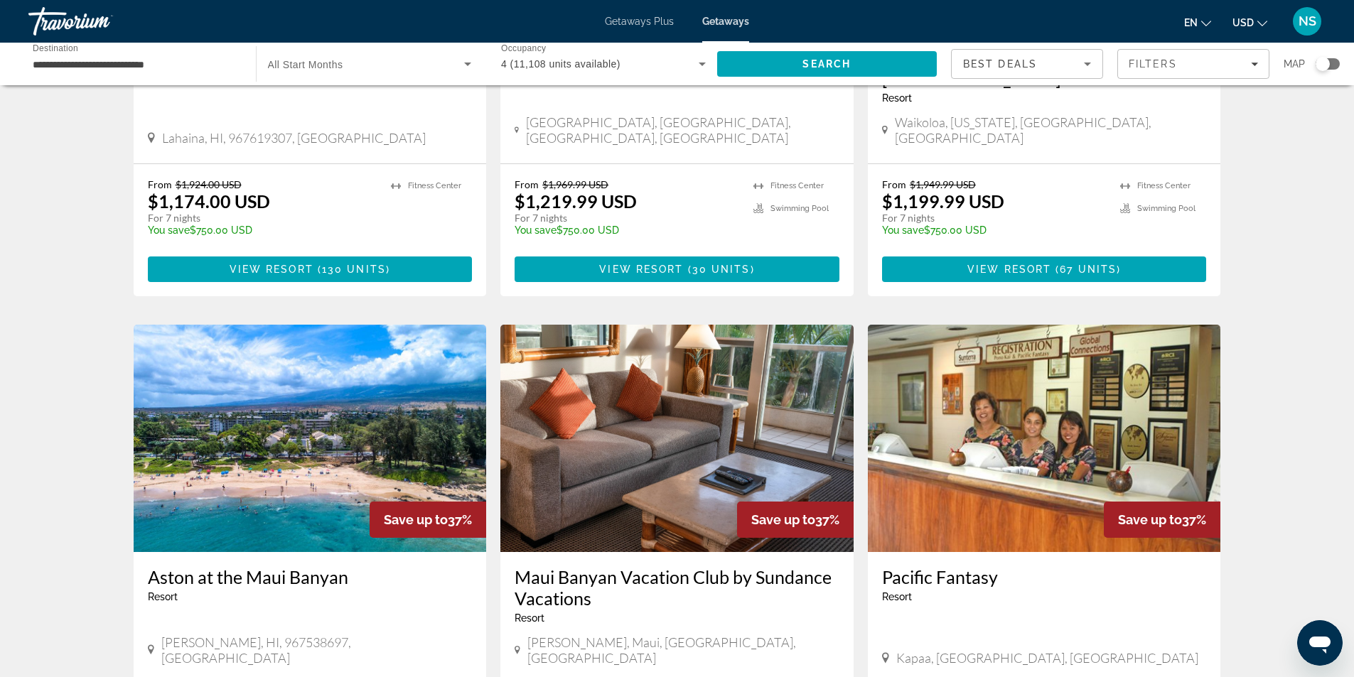
scroll to position [1644, 0]
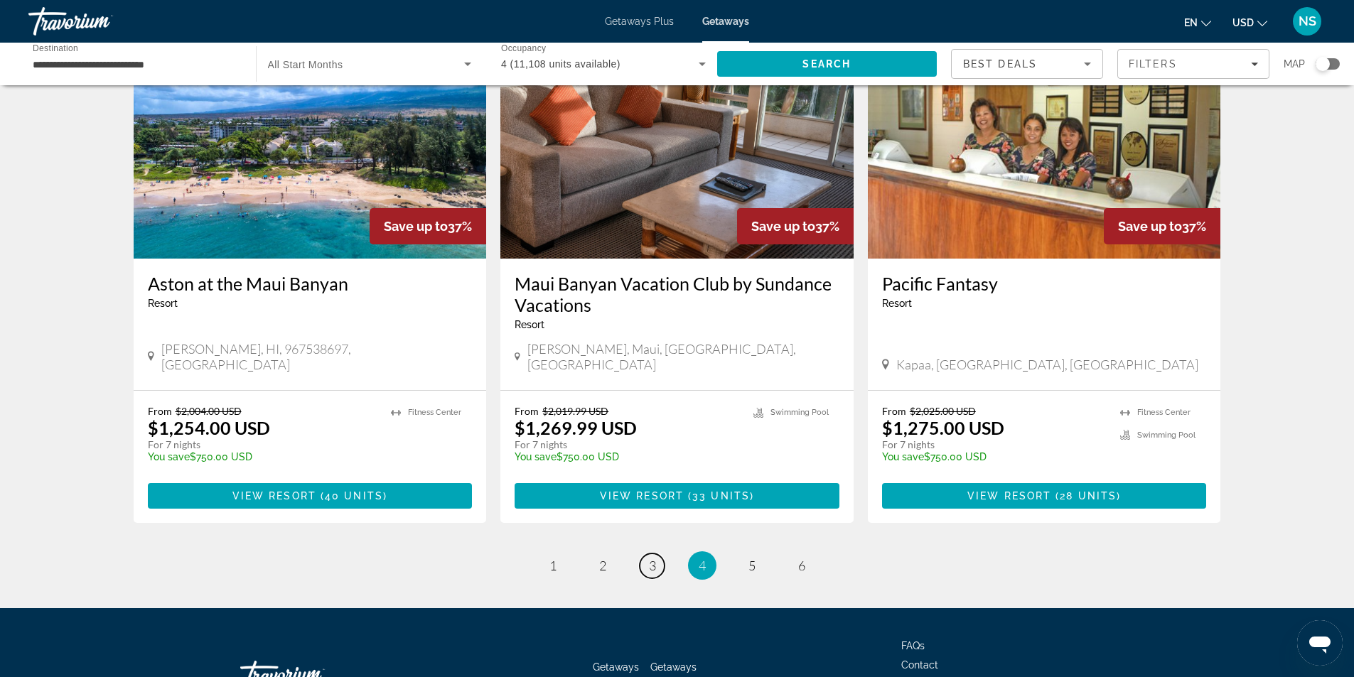
drag, startPoint x: 643, startPoint y: 458, endPoint x: 653, endPoint y: 461, distance: 9.9
click at [650, 554] on link "page 3" at bounding box center [652, 566] width 25 height 25
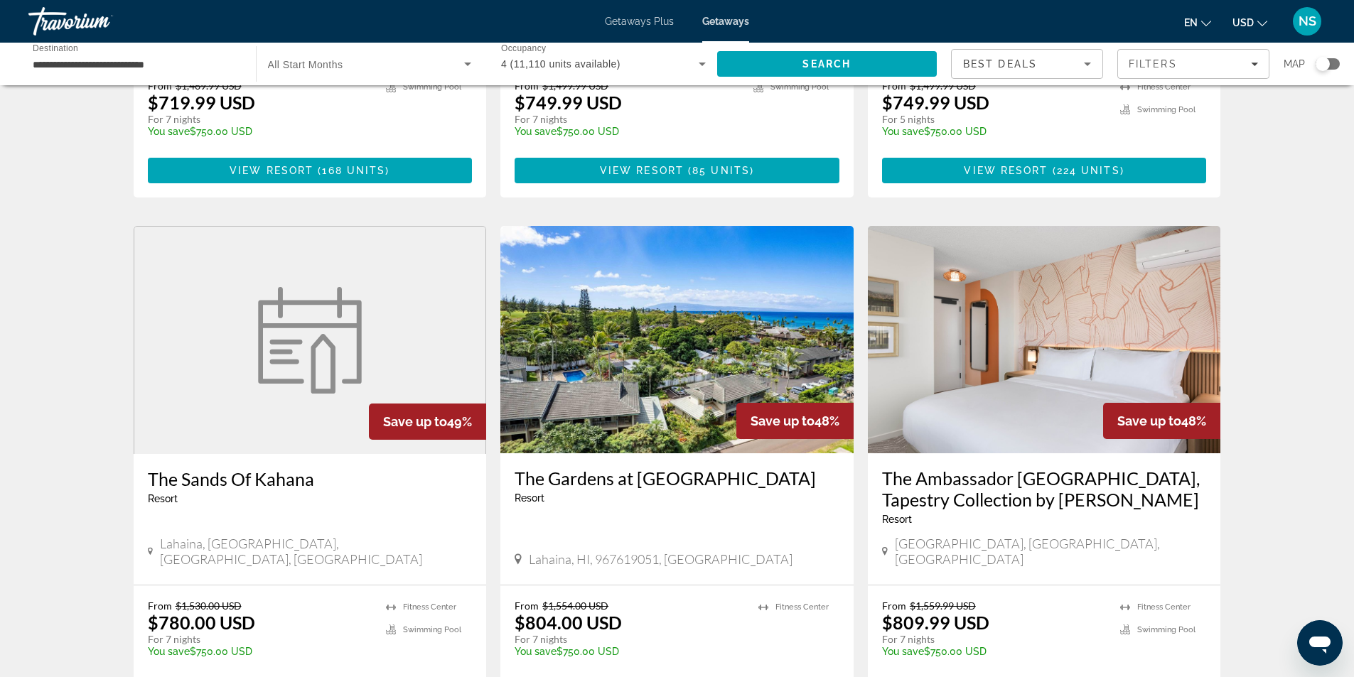
scroll to position [498, 0]
